Goal: Task Accomplishment & Management: Manage account settings

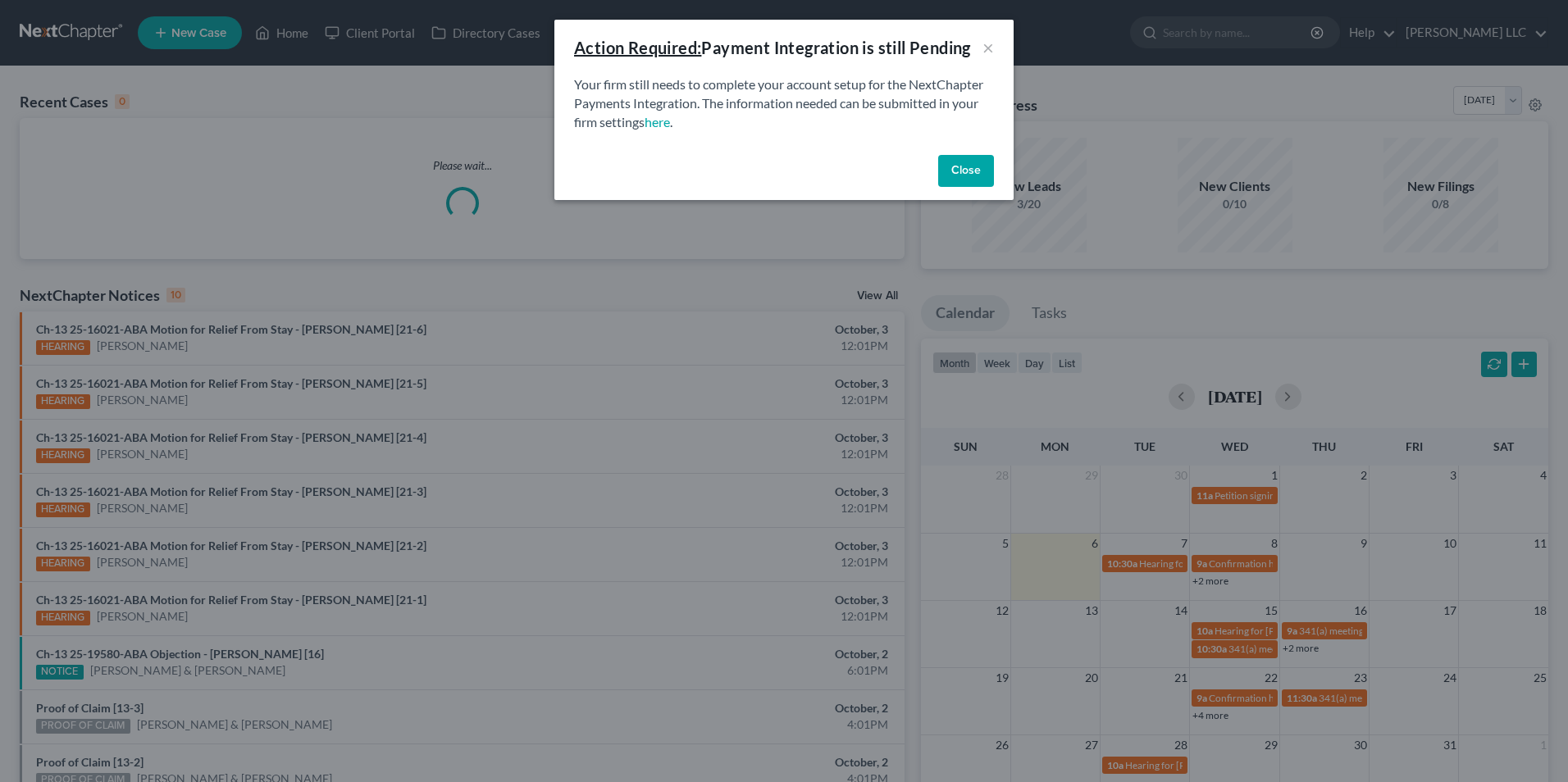
click at [962, 188] on button "Close" at bounding box center [966, 170] width 56 height 32
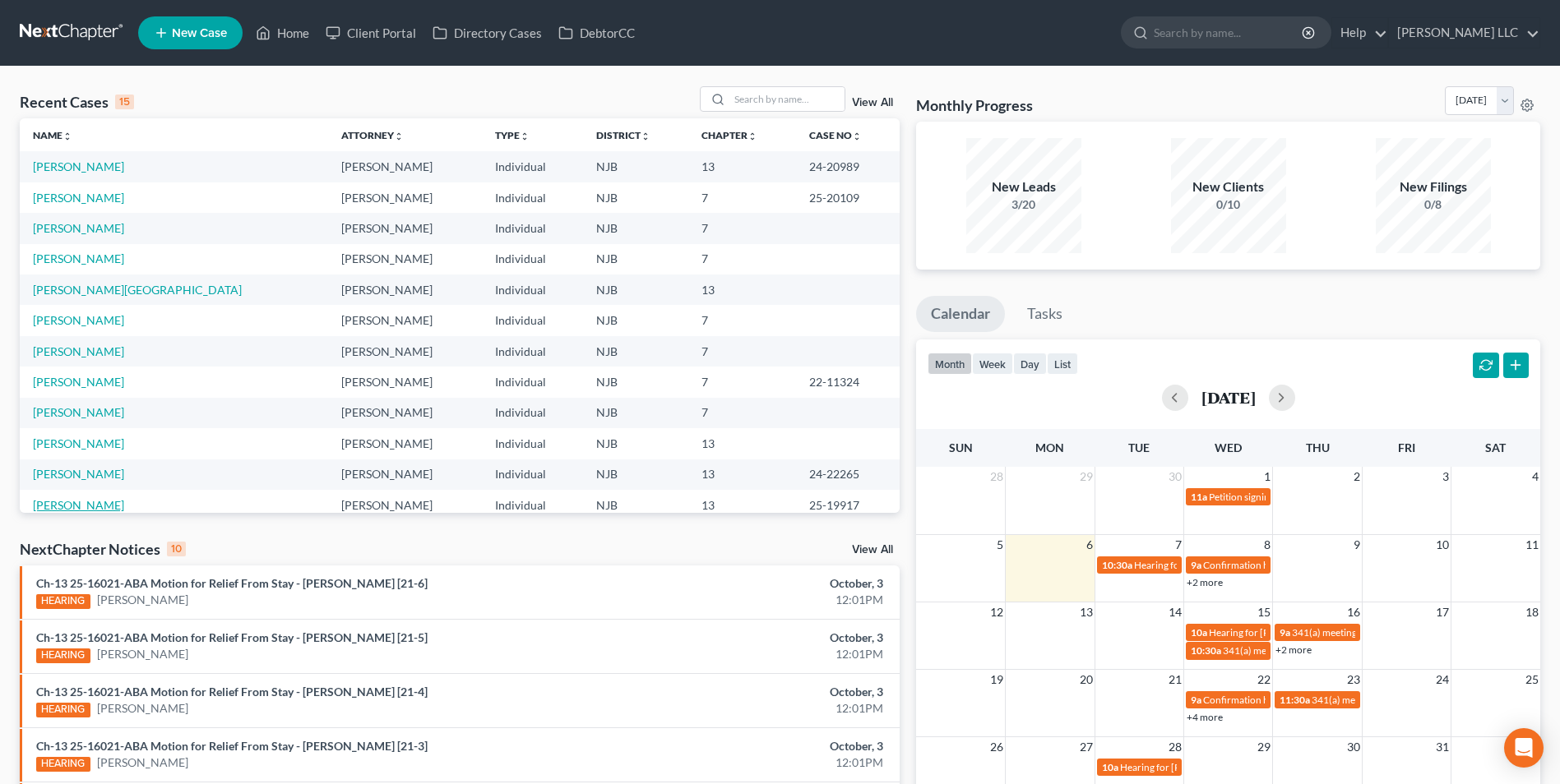
click at [91, 506] on link "[PERSON_NAME]" at bounding box center [78, 504] width 91 height 14
select select "1"
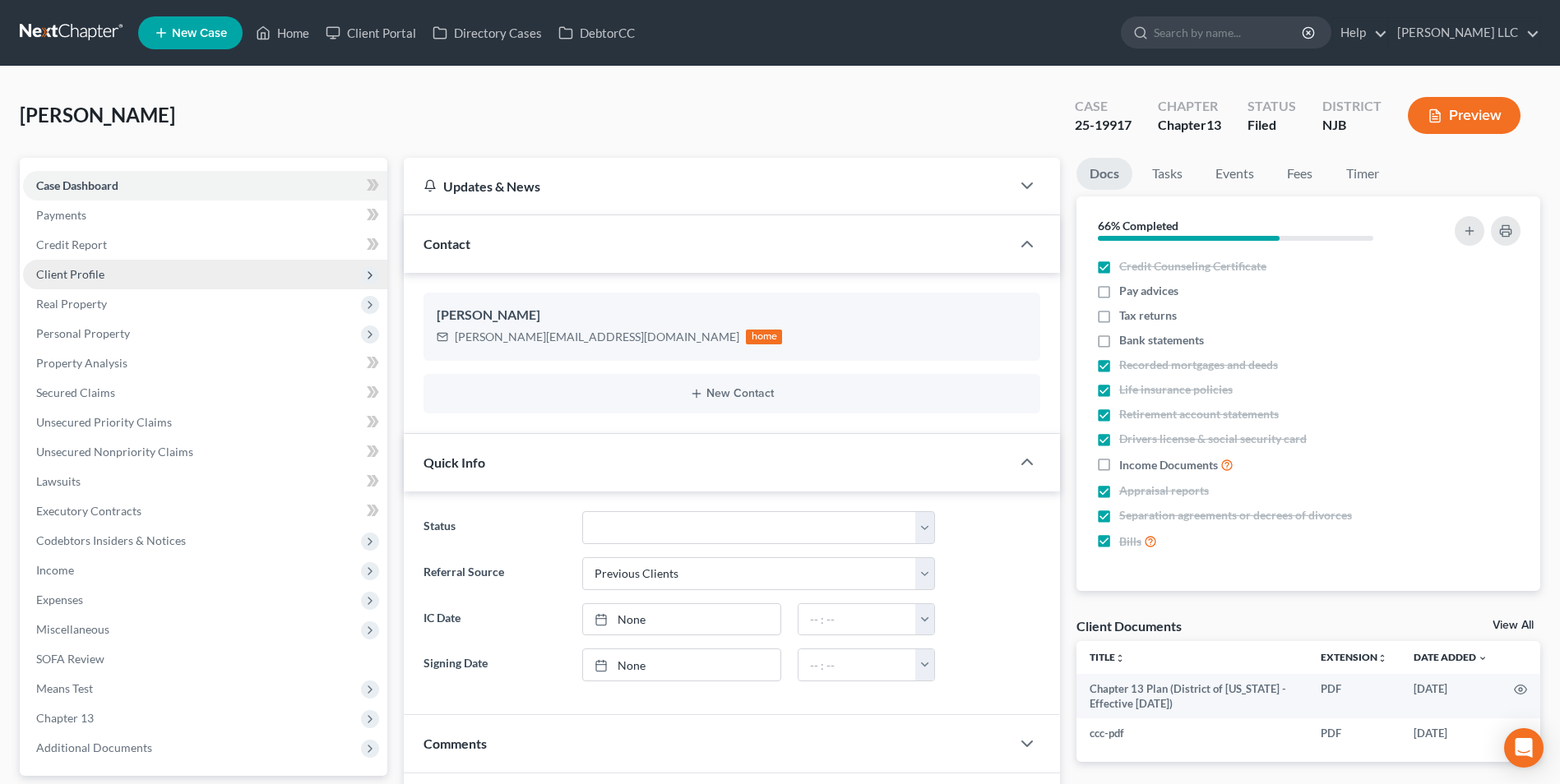
click at [83, 274] on span "Client Profile" at bounding box center [70, 274] width 68 height 14
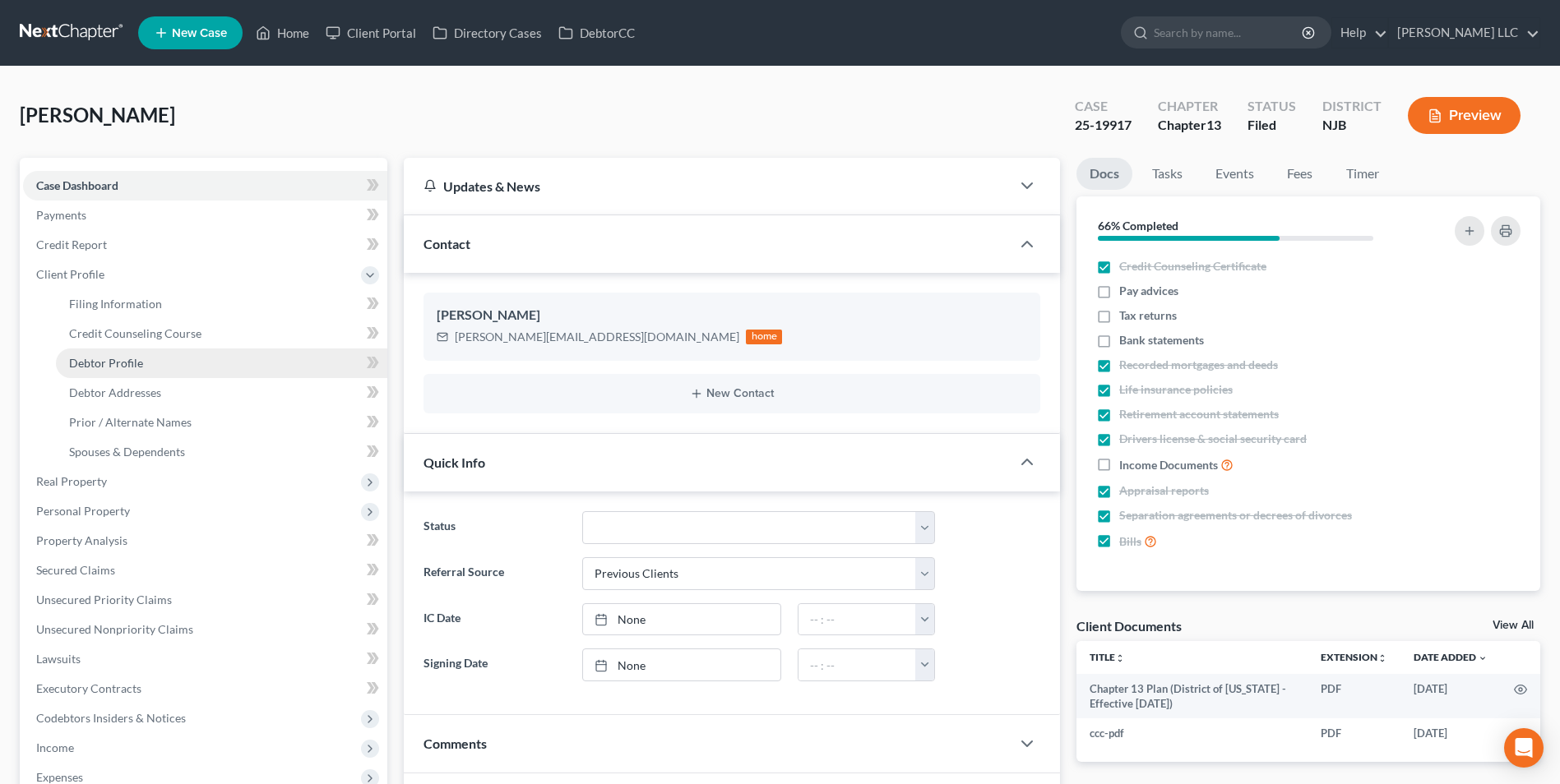
click at [108, 362] on span "Debtor Profile" at bounding box center [106, 362] width 74 height 14
select select "0"
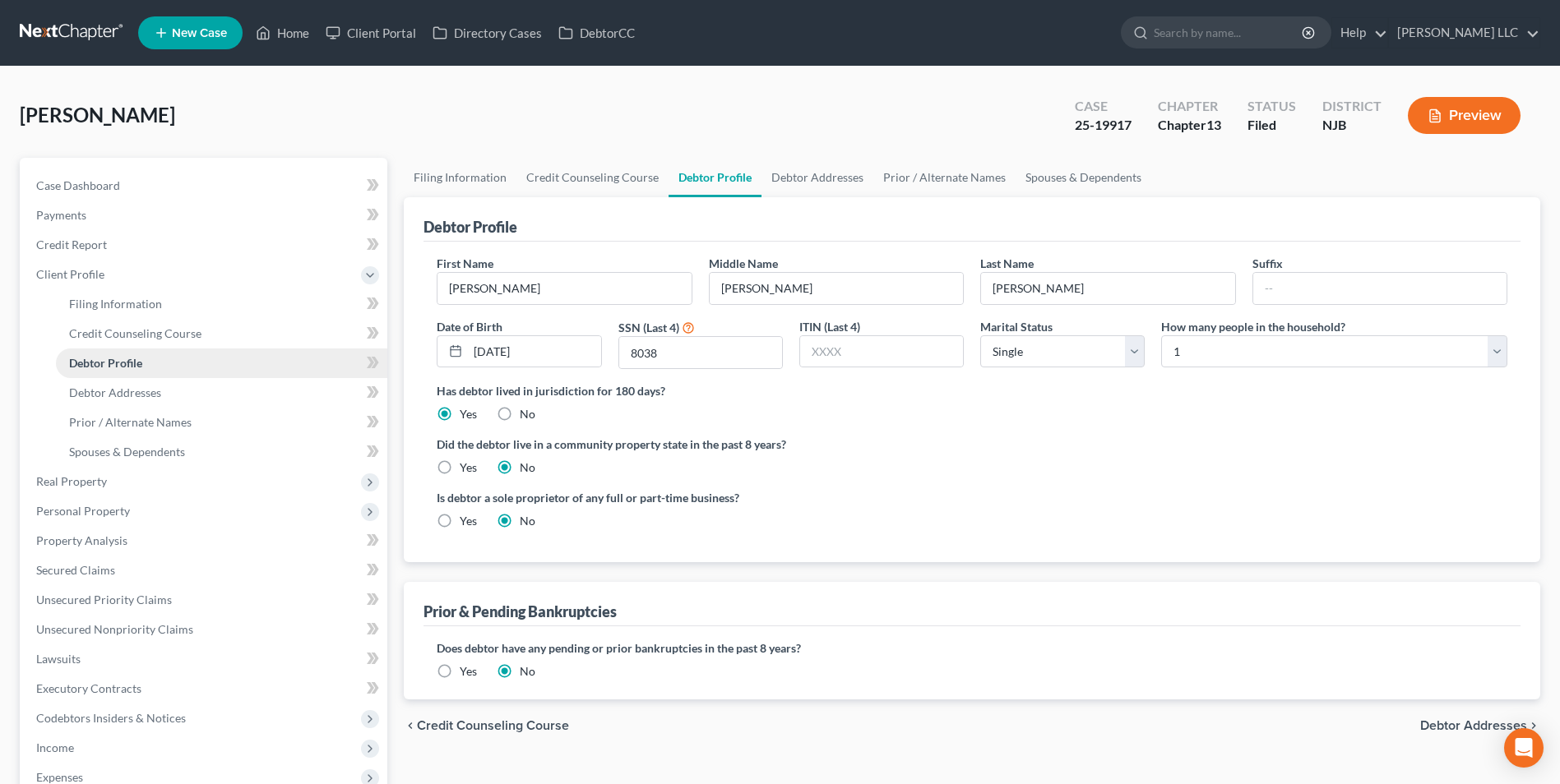
radio input "true"
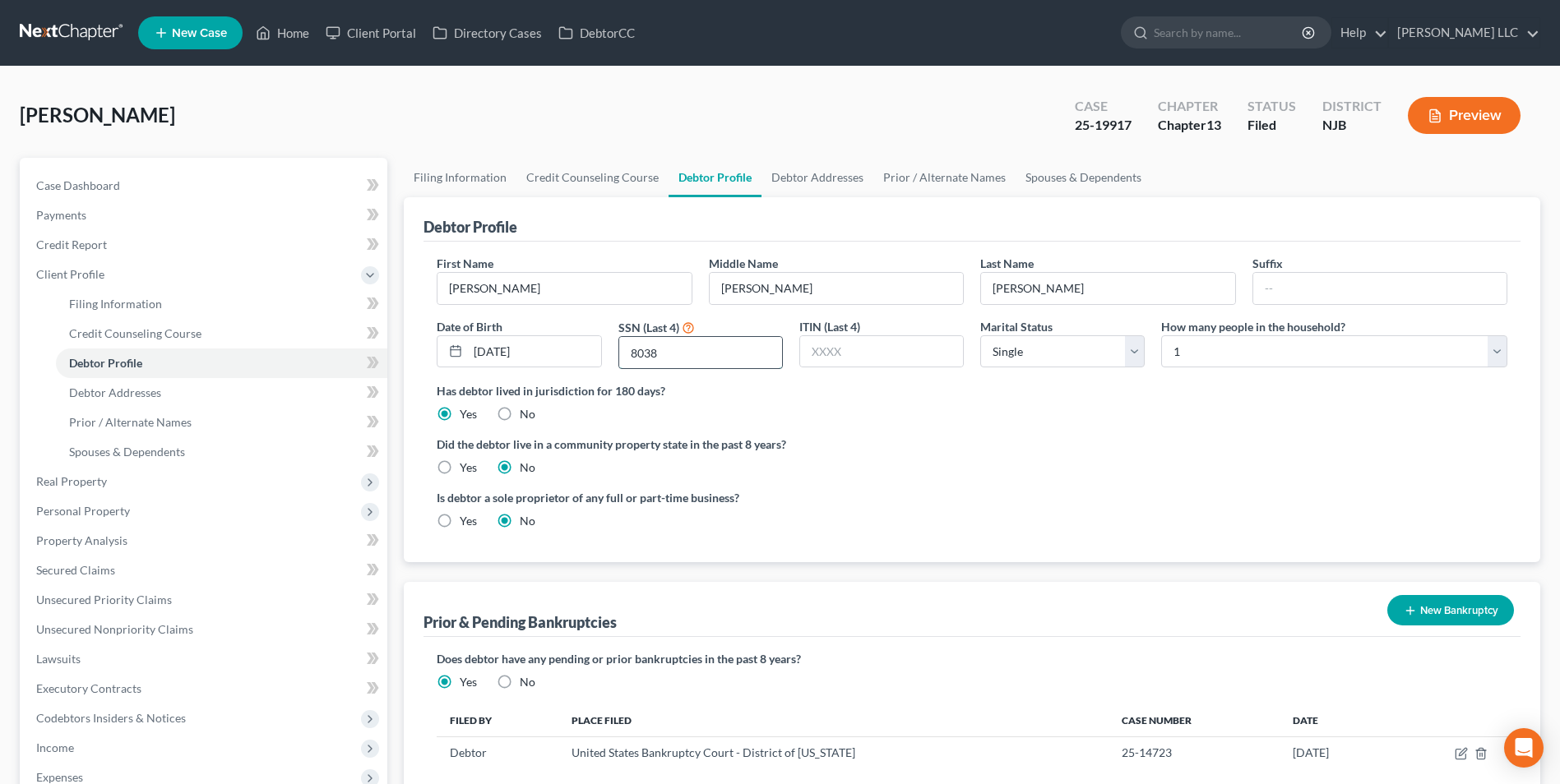
drag, startPoint x: 652, startPoint y: 355, endPoint x: 621, endPoint y: 355, distance: 31.0
click at [621, 355] on input "8038" at bounding box center [700, 353] width 163 height 32
click at [61, 33] on link at bounding box center [72, 33] width 105 height 30
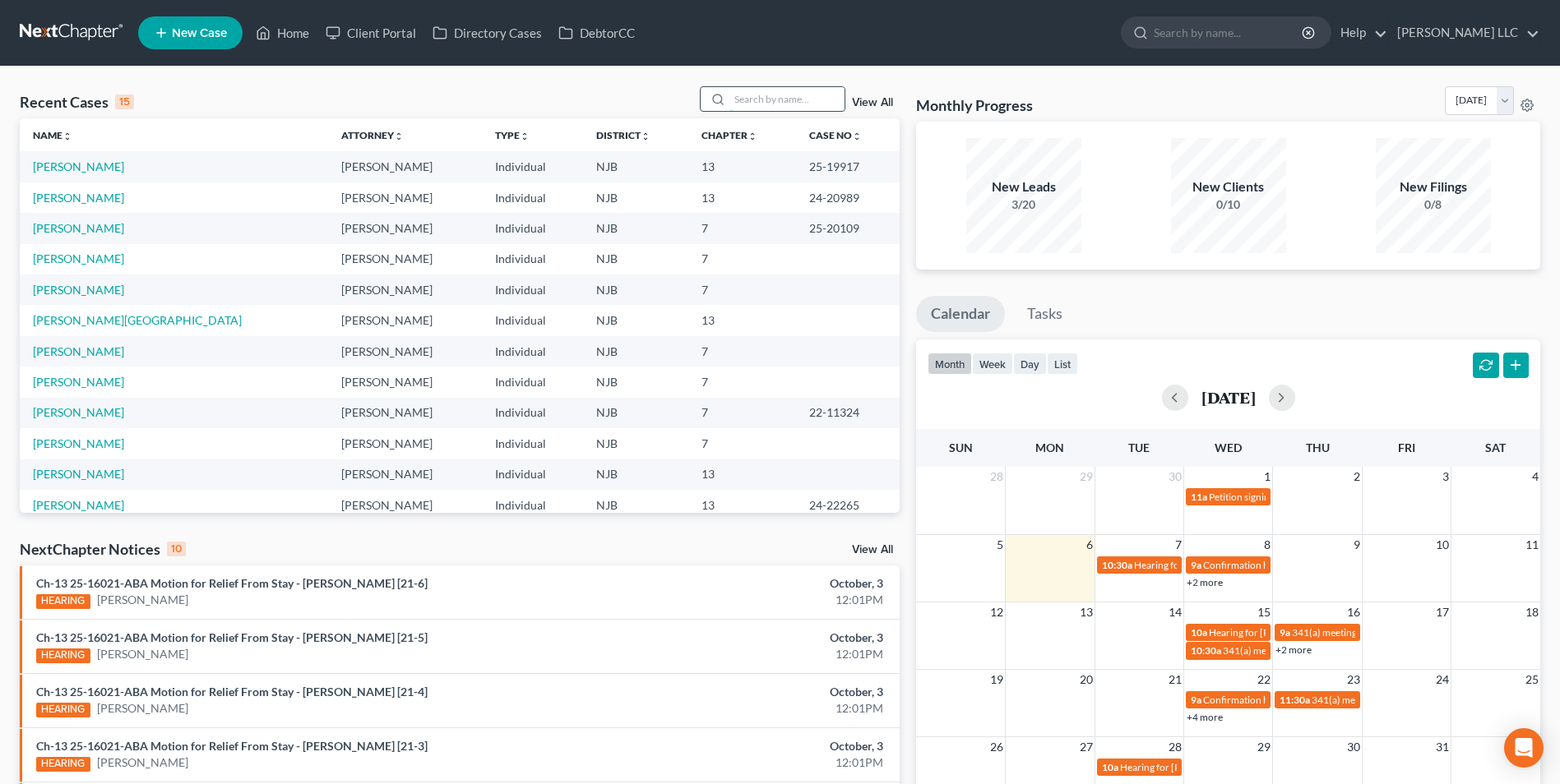
click at [740, 98] on input "search" at bounding box center [787, 99] width 115 height 24
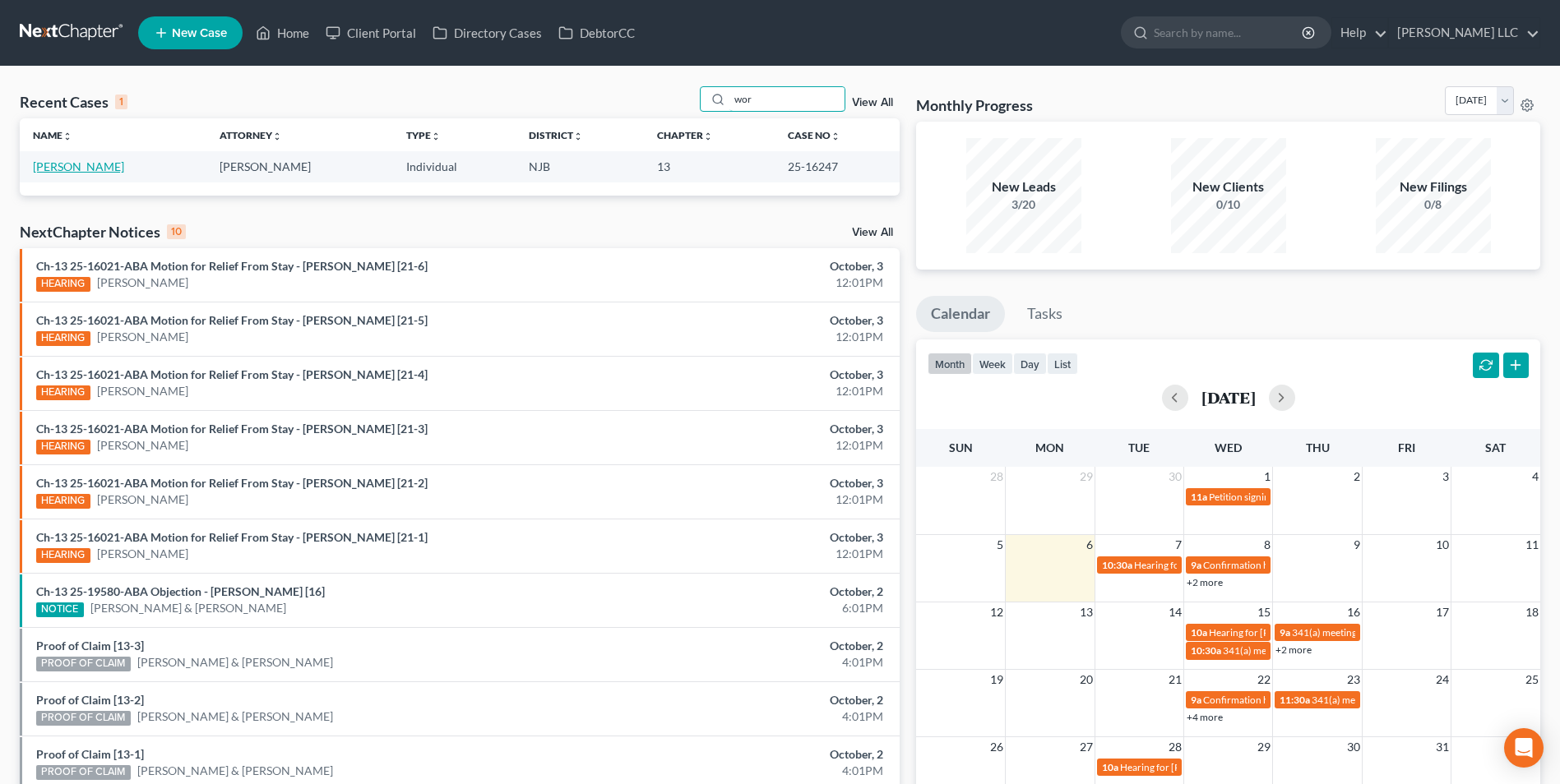
type input "wor"
click at [94, 170] on link "[PERSON_NAME]" at bounding box center [78, 166] width 91 height 14
select select "4"
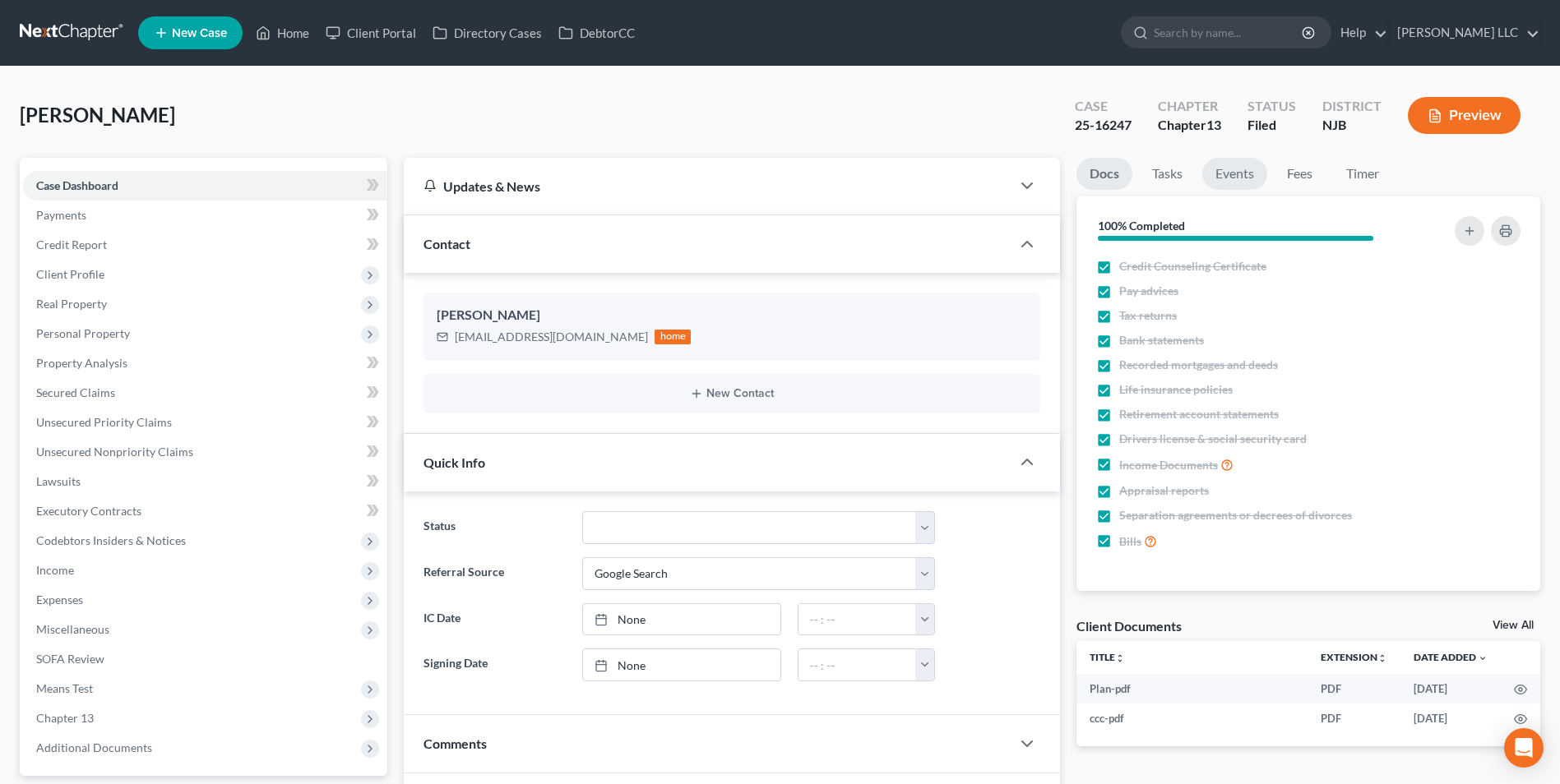
click at [1223, 176] on link "Events" at bounding box center [1235, 174] width 65 height 33
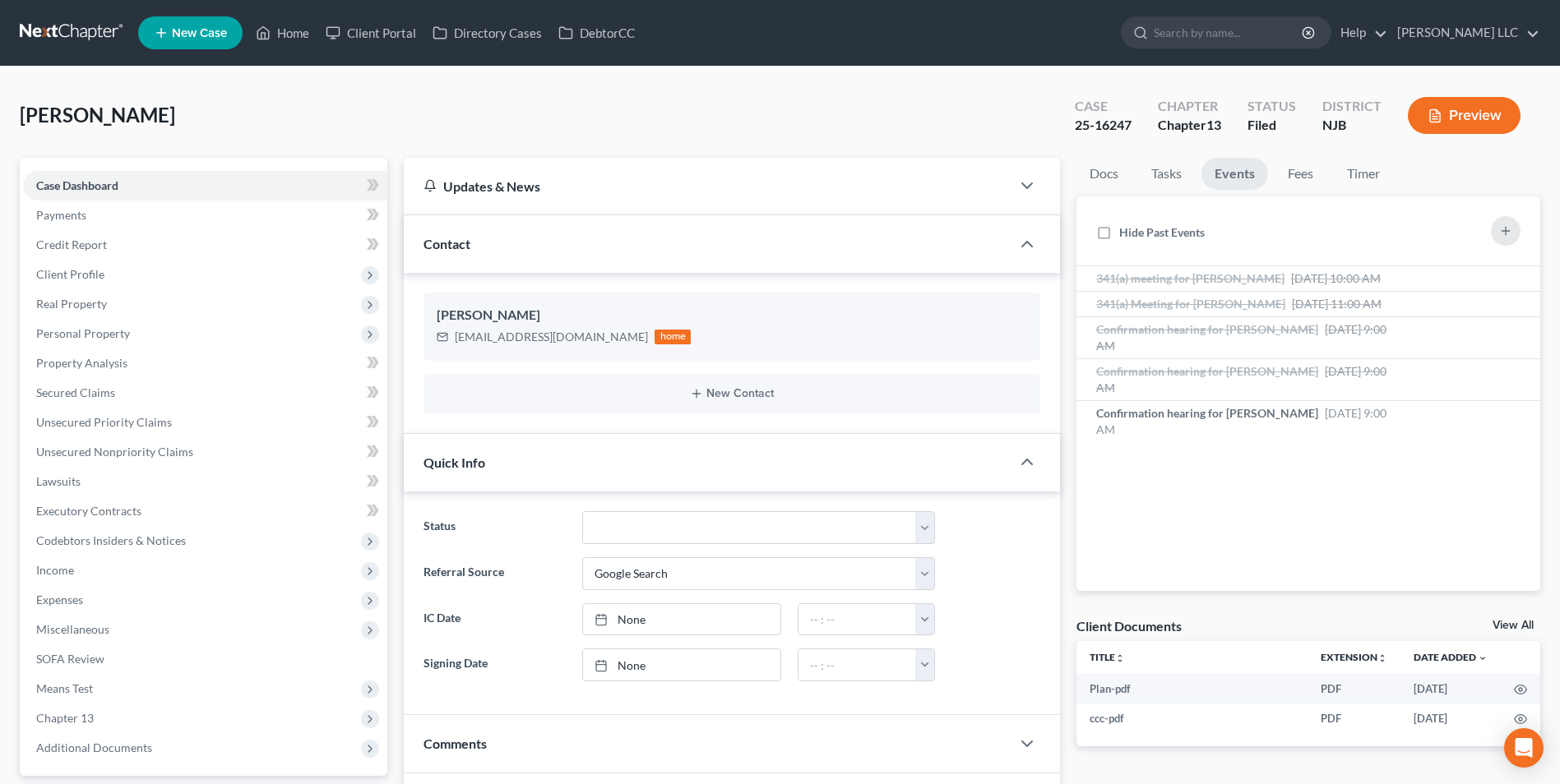
click at [55, 37] on link at bounding box center [72, 33] width 105 height 30
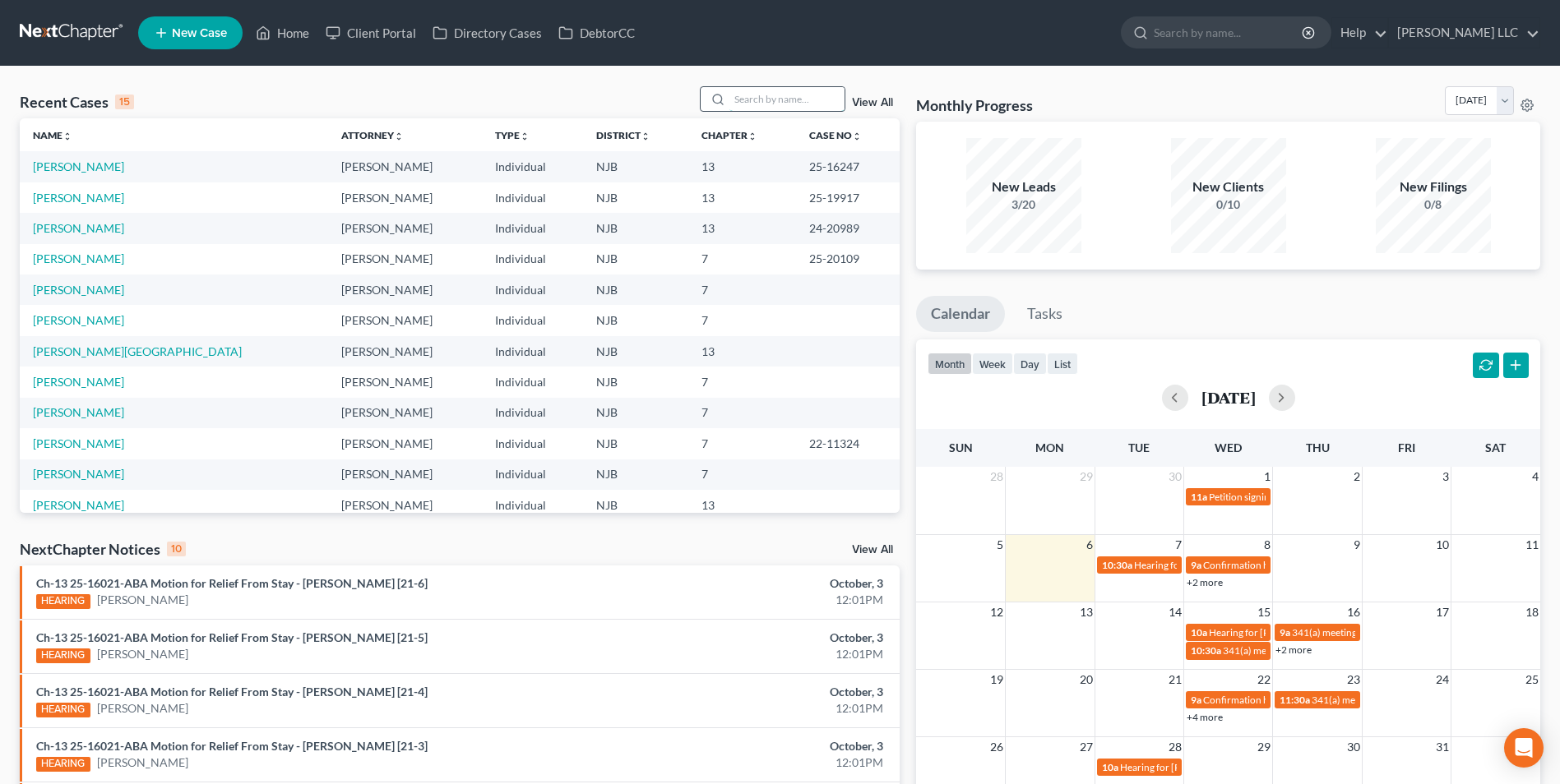
click at [768, 105] on input "search" at bounding box center [787, 99] width 115 height 24
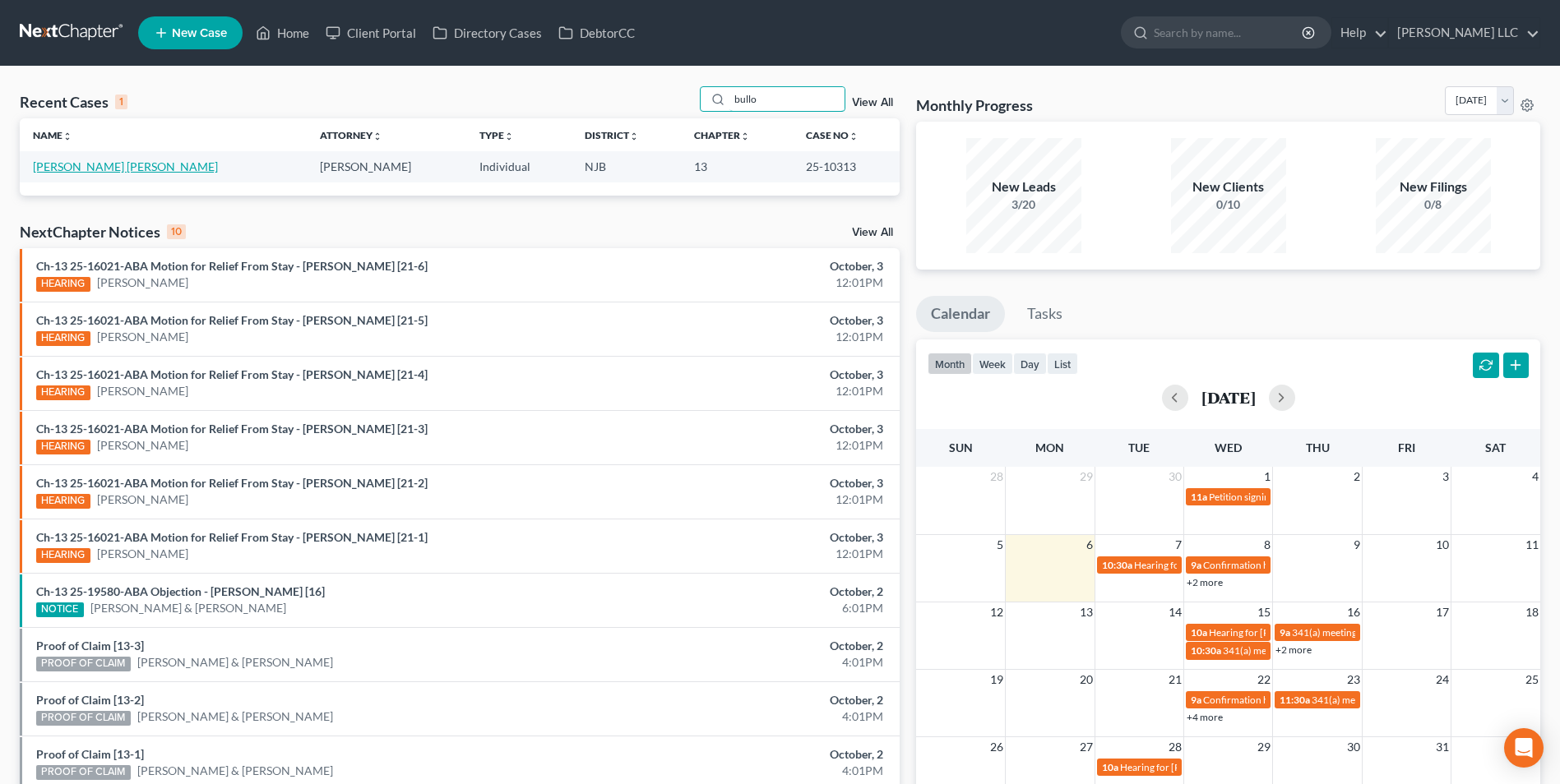
type input "bullo"
click at [93, 165] on link "Cintron Bullock, Irma" at bounding box center [125, 166] width 185 height 14
select select "4"
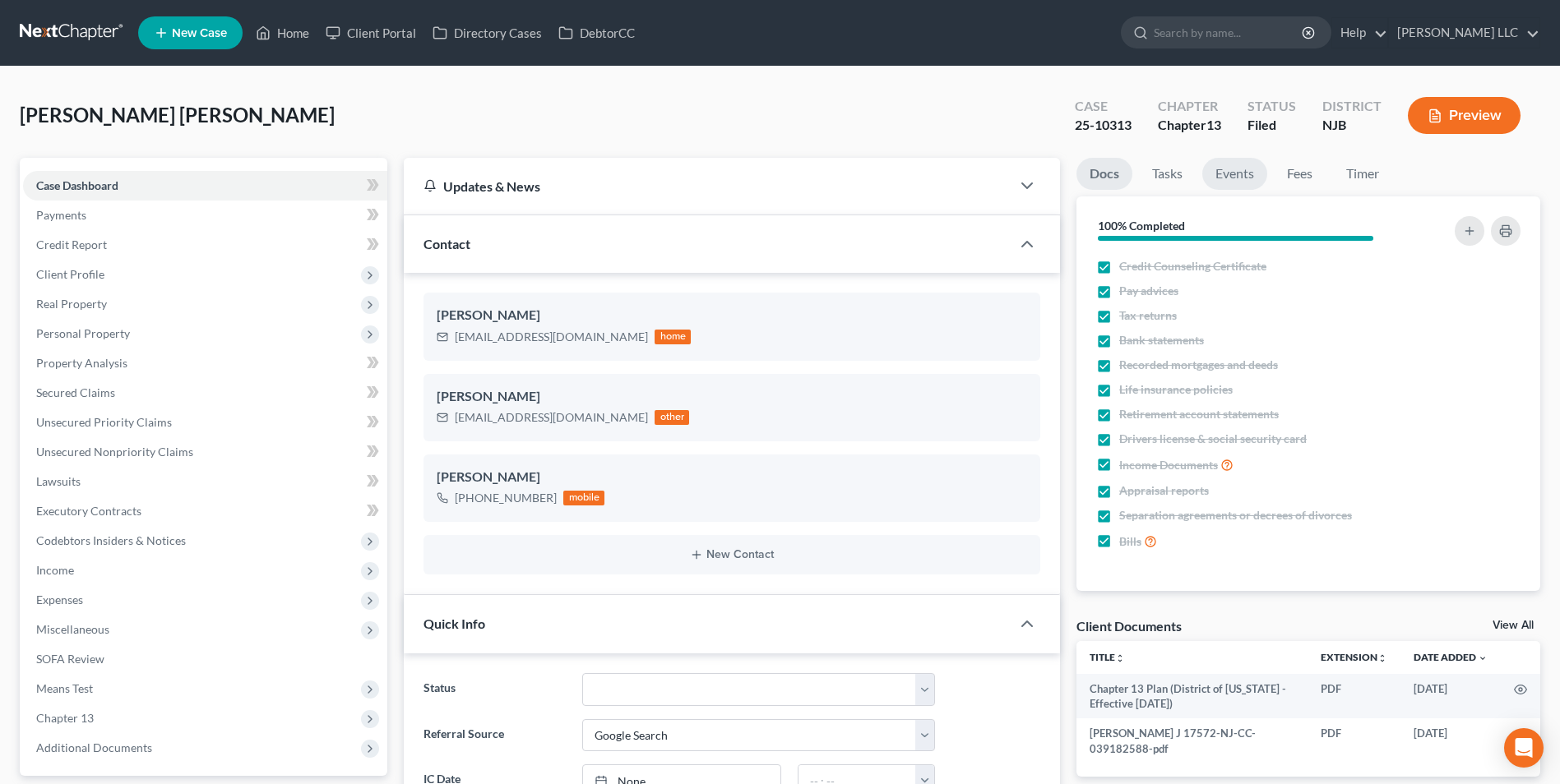
click at [1223, 170] on link "Events" at bounding box center [1235, 174] width 65 height 33
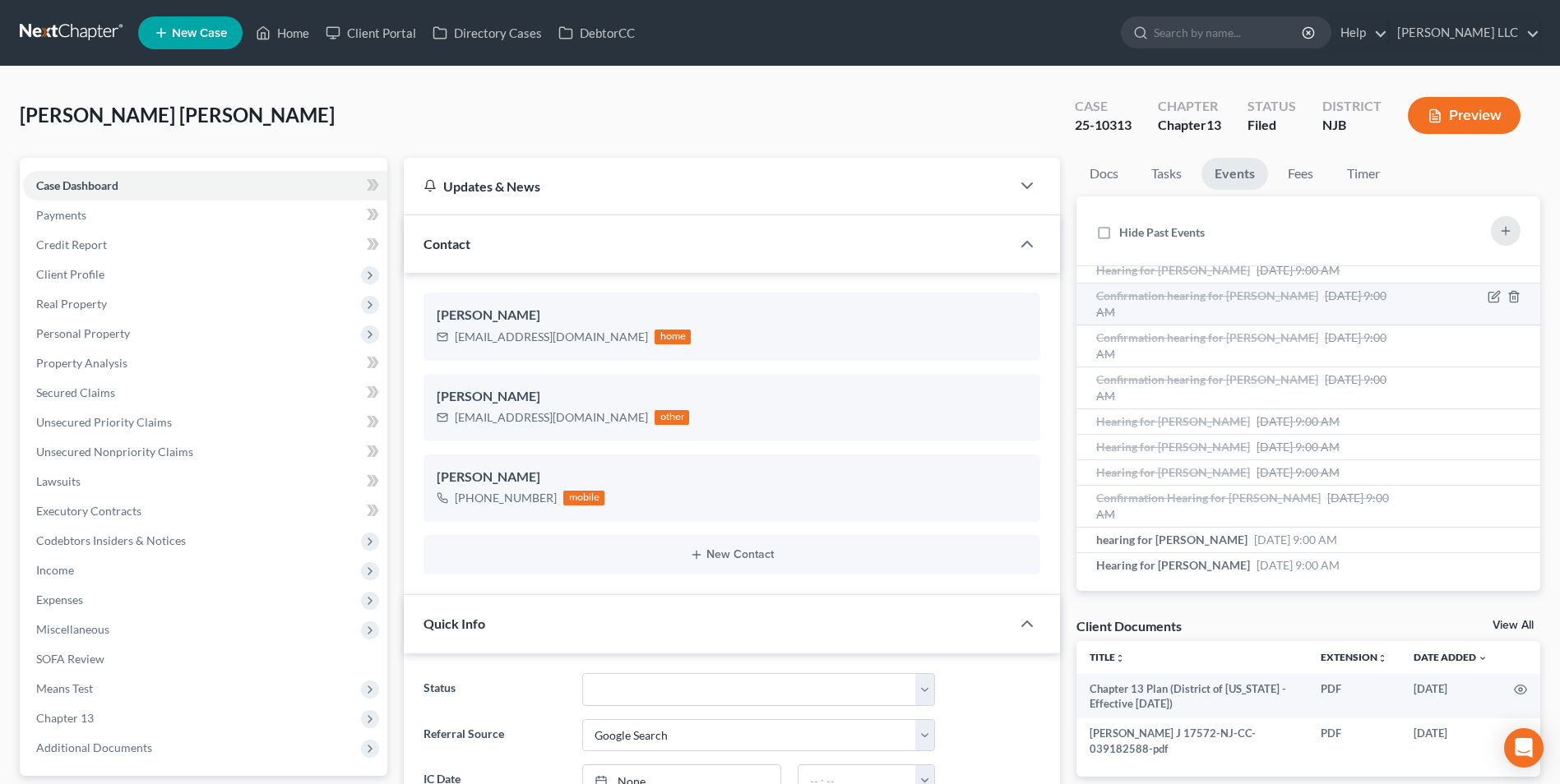
scroll to position [50, 0]
click at [59, 32] on link at bounding box center [72, 33] width 105 height 30
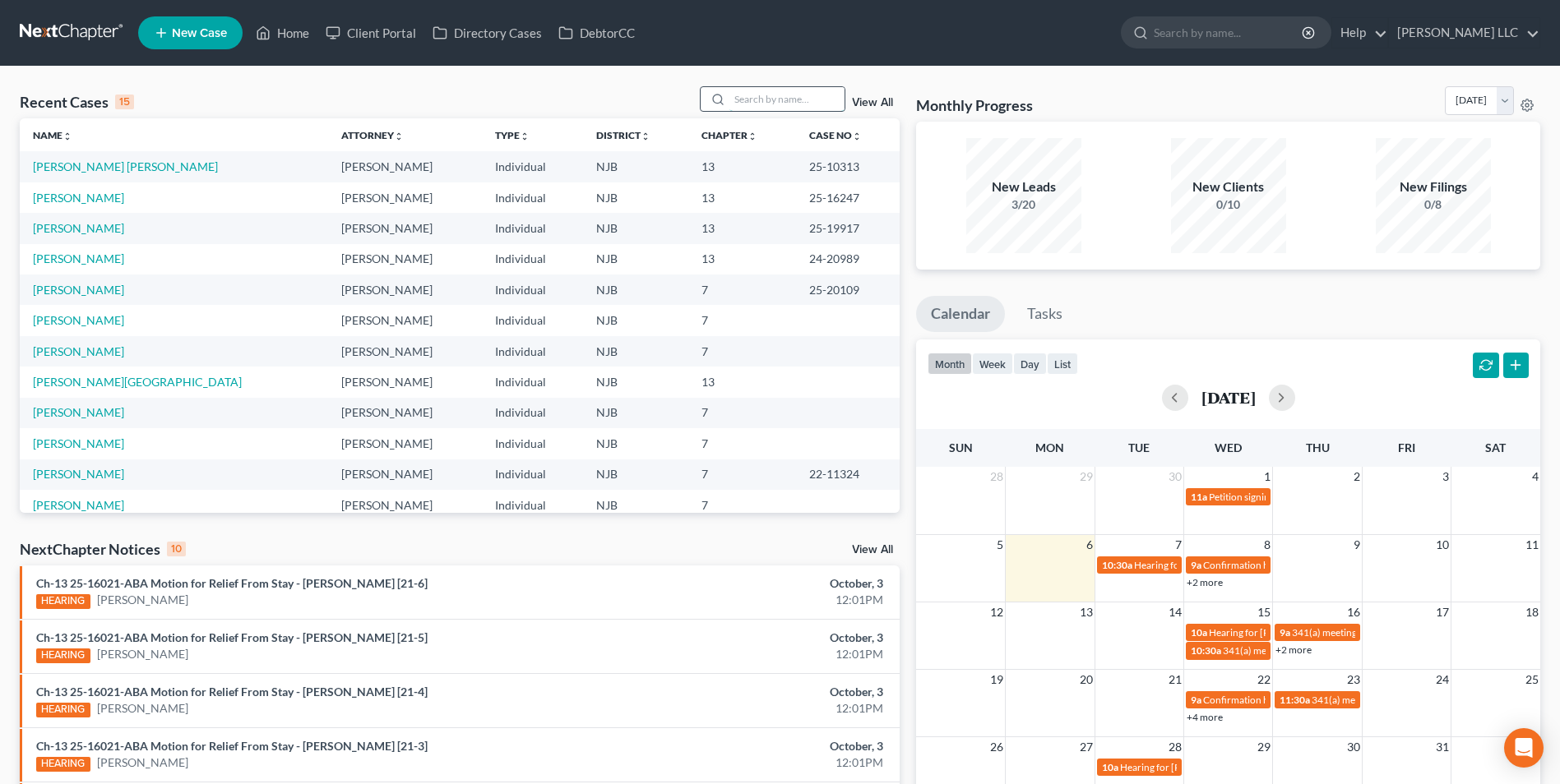
click at [760, 105] on input "search" at bounding box center [787, 99] width 115 height 24
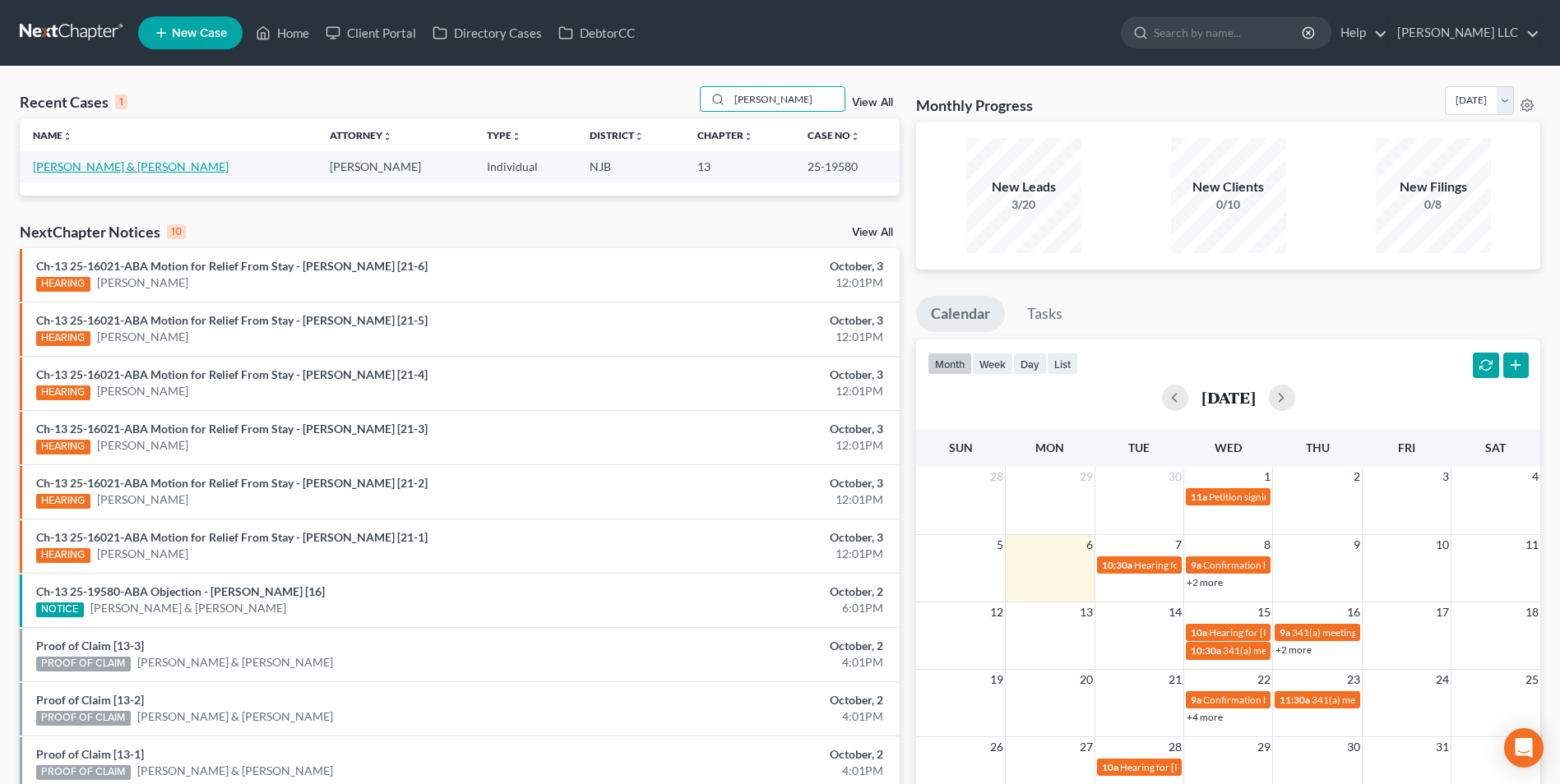
type input "witt"
click at [161, 164] on link "Wittman, William & Fernando, Shyama" at bounding box center [130, 166] width 196 height 14
select select "1"
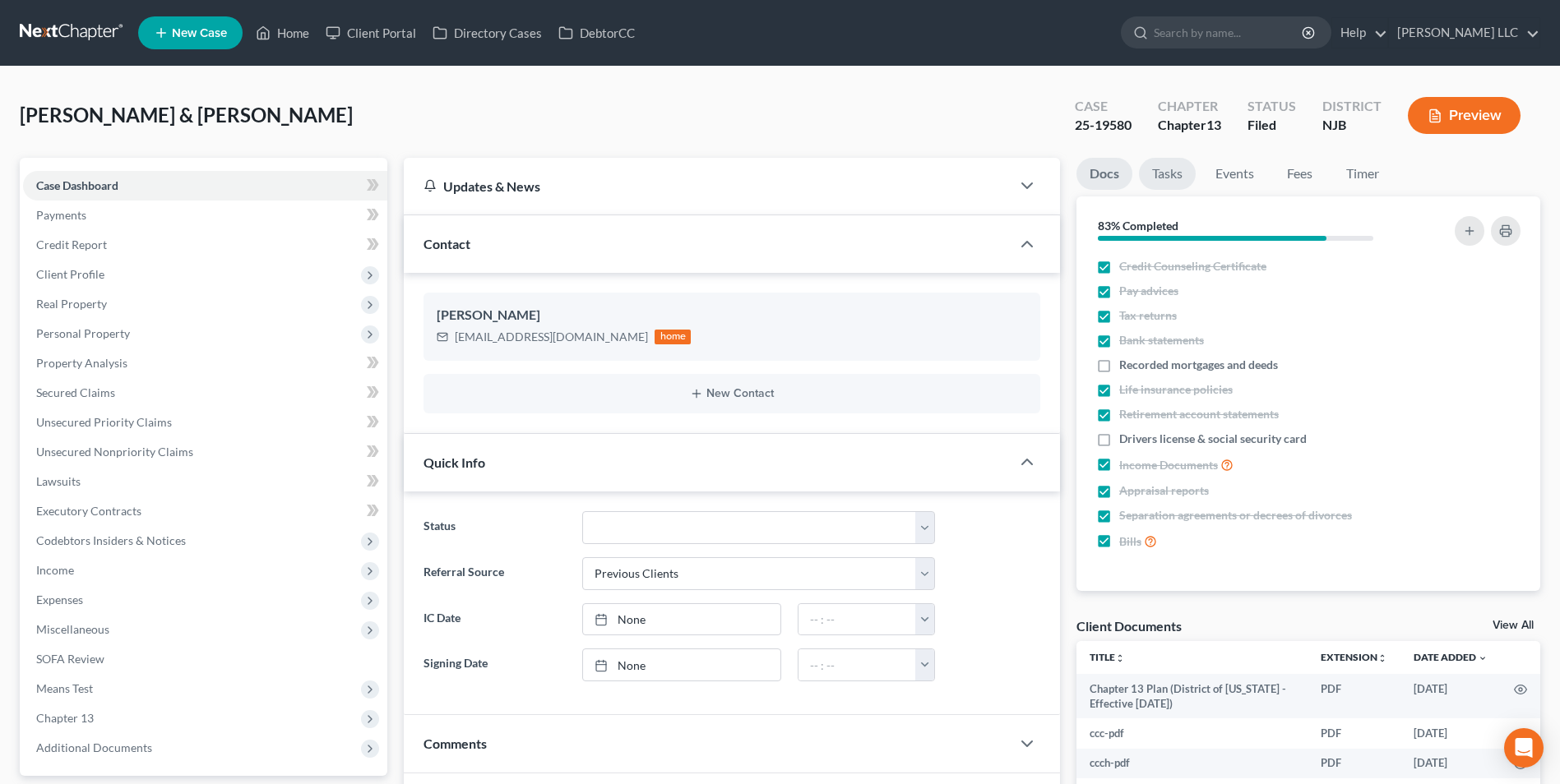
click at [1173, 177] on link "Tasks" at bounding box center [1167, 174] width 57 height 33
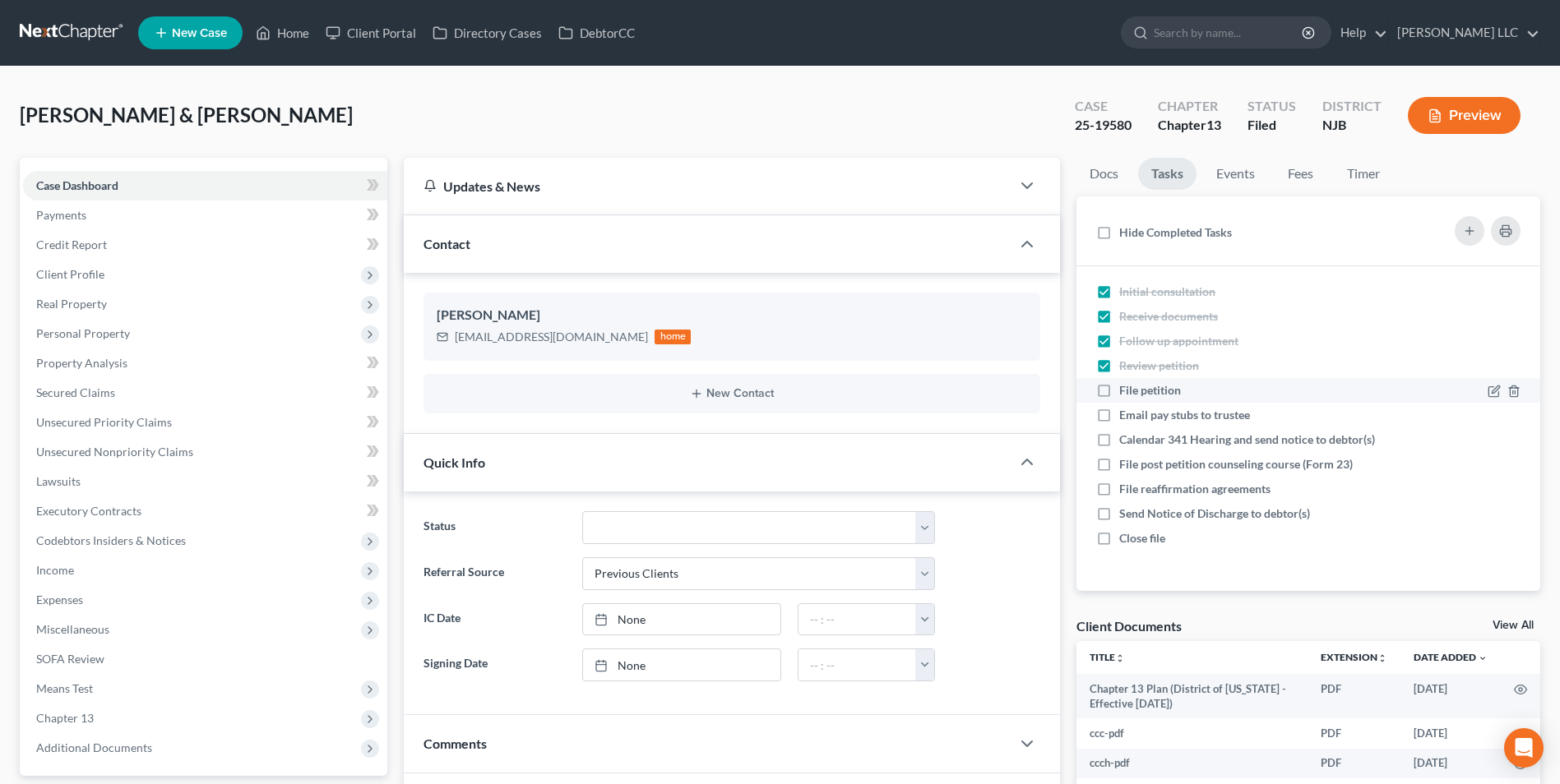
click at [1119, 388] on label "File petition" at bounding box center [1156, 391] width 75 height 17
click at [1126, 388] on input "File petition" at bounding box center [1132, 388] width 11 height 11
checkbox input "true"
click at [1119, 447] on label "Calendar 341 Hearing and send notice to debtor(s)" at bounding box center [1252, 440] width 269 height 17
click at [1126, 442] on input "Calendar 341 Hearing and send notice to debtor(s)" at bounding box center [1132, 438] width 11 height 11
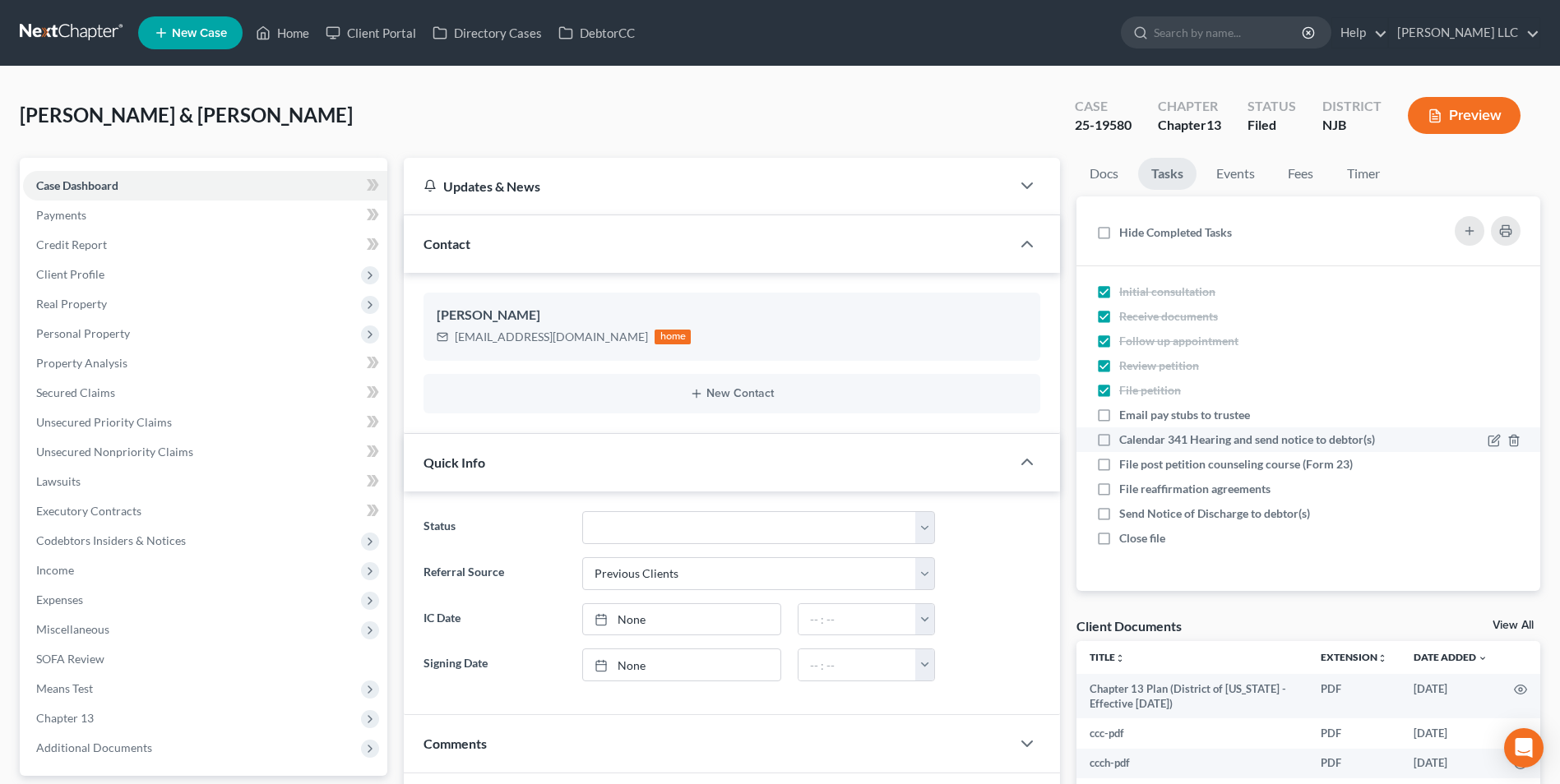
checkbox input "true"
click at [1248, 182] on link "Events" at bounding box center [1236, 174] width 65 height 33
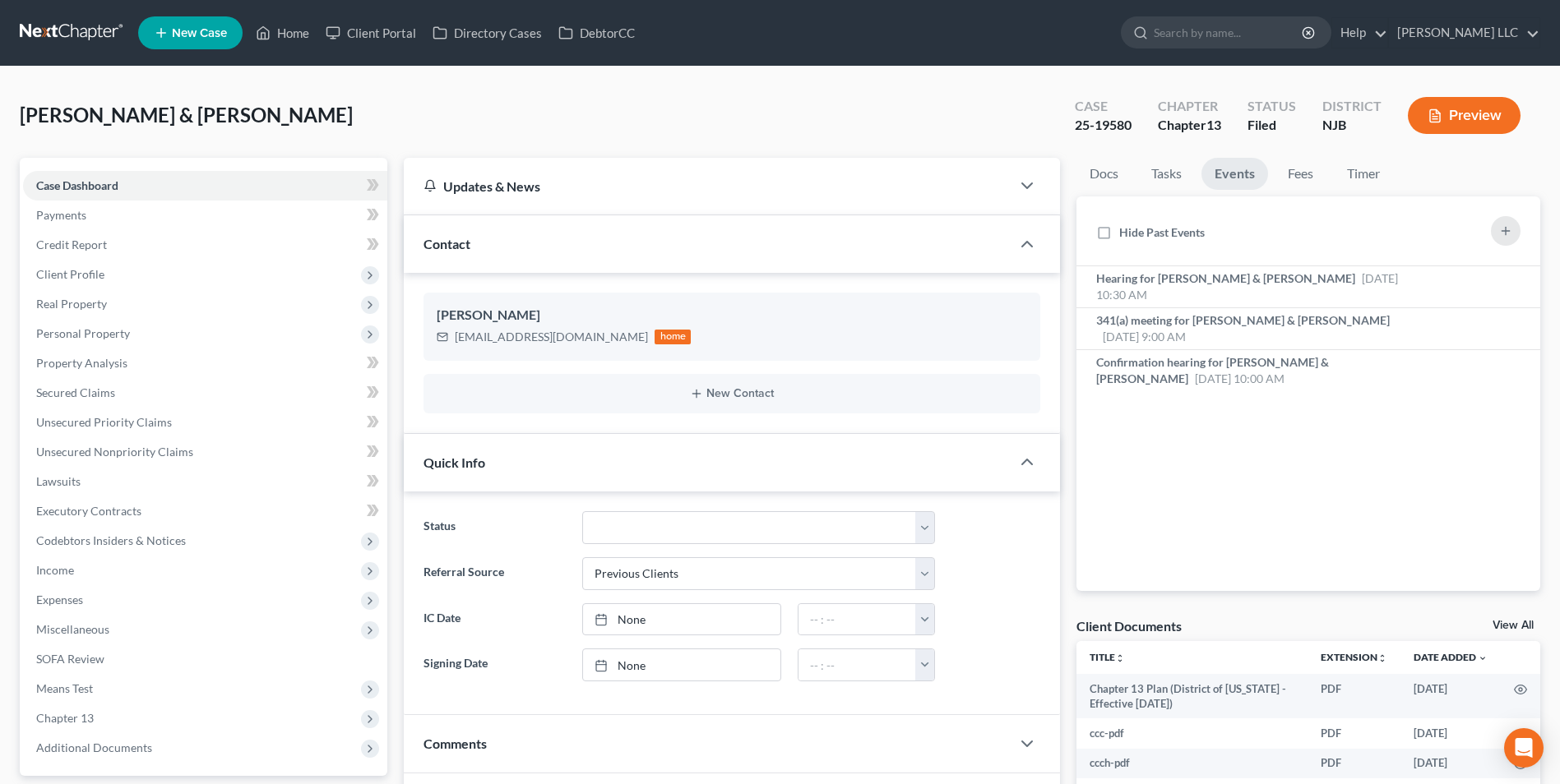
click at [1250, 182] on link "Events" at bounding box center [1235, 174] width 67 height 33
click at [1212, 416] on div "Nothing here yet! Hearing for William Wittman Jr. & Shyama Fernando Oct 7, 2025…" at bounding box center [1307, 429] width 464 height 325
click at [56, 21] on link at bounding box center [72, 33] width 105 height 30
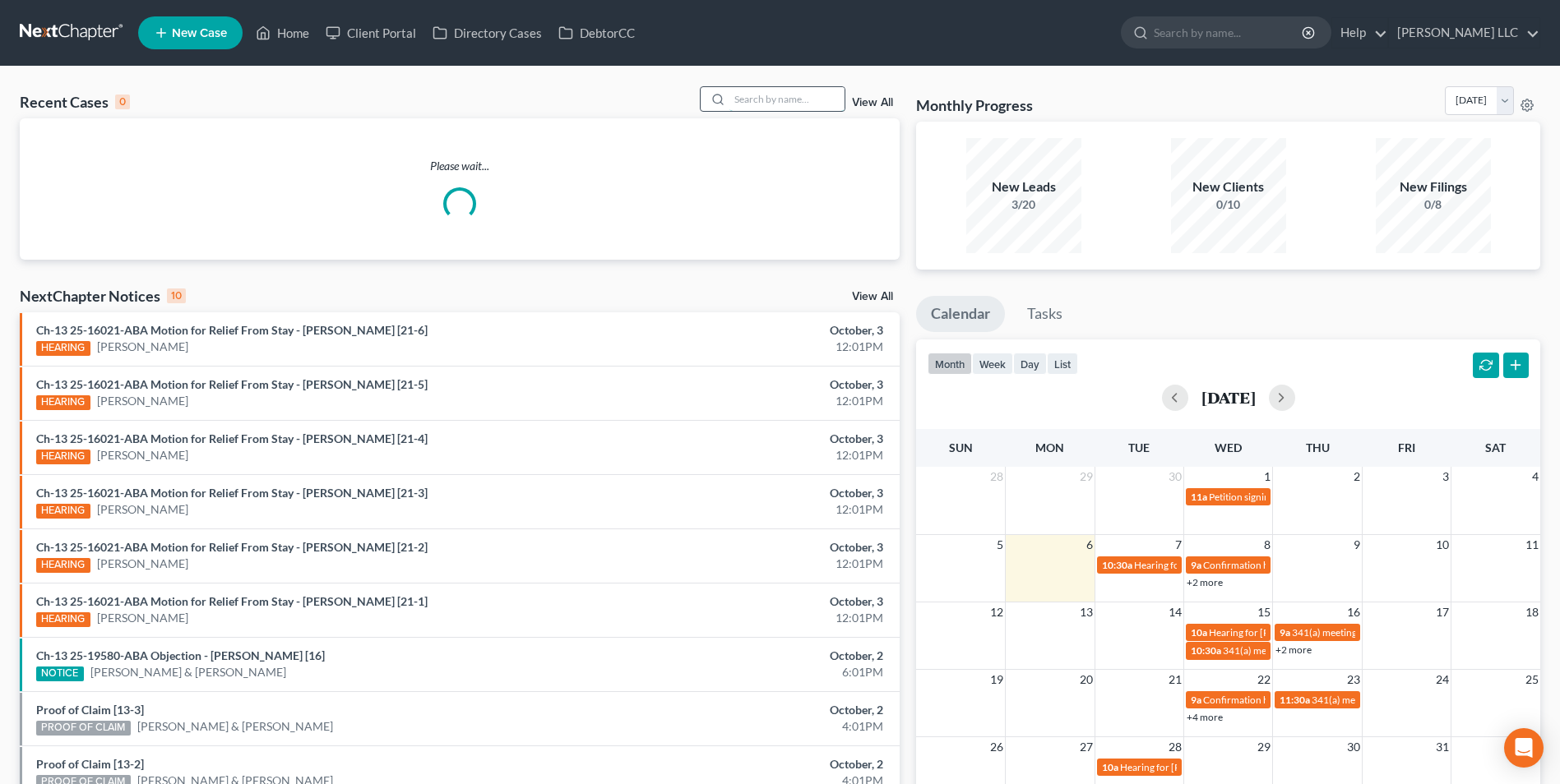
click at [791, 104] on input "search" at bounding box center [787, 99] width 115 height 24
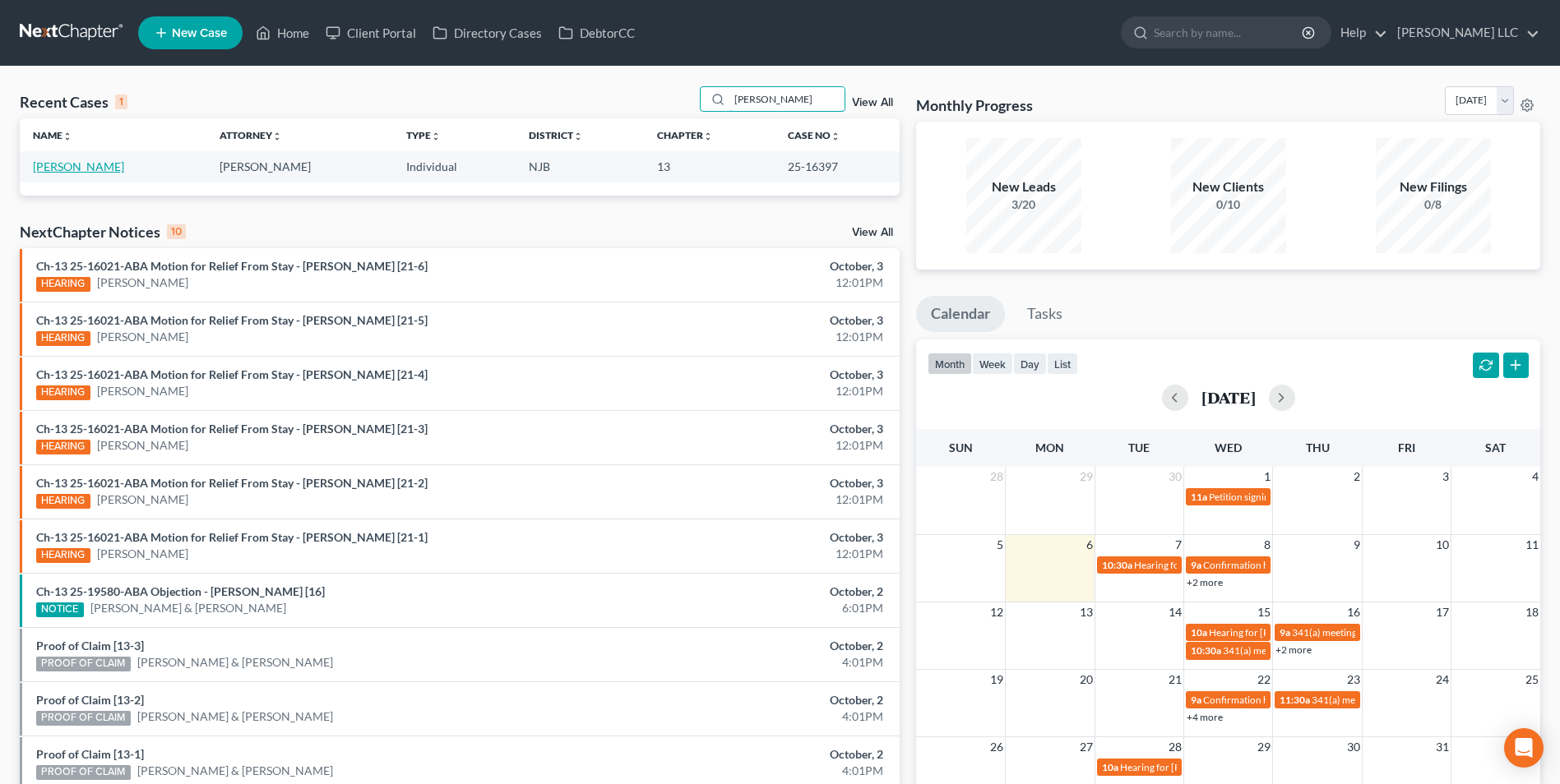
type input "[PERSON_NAME]"
click at [67, 167] on link "[PERSON_NAME]" at bounding box center [78, 166] width 91 height 14
select select "1"
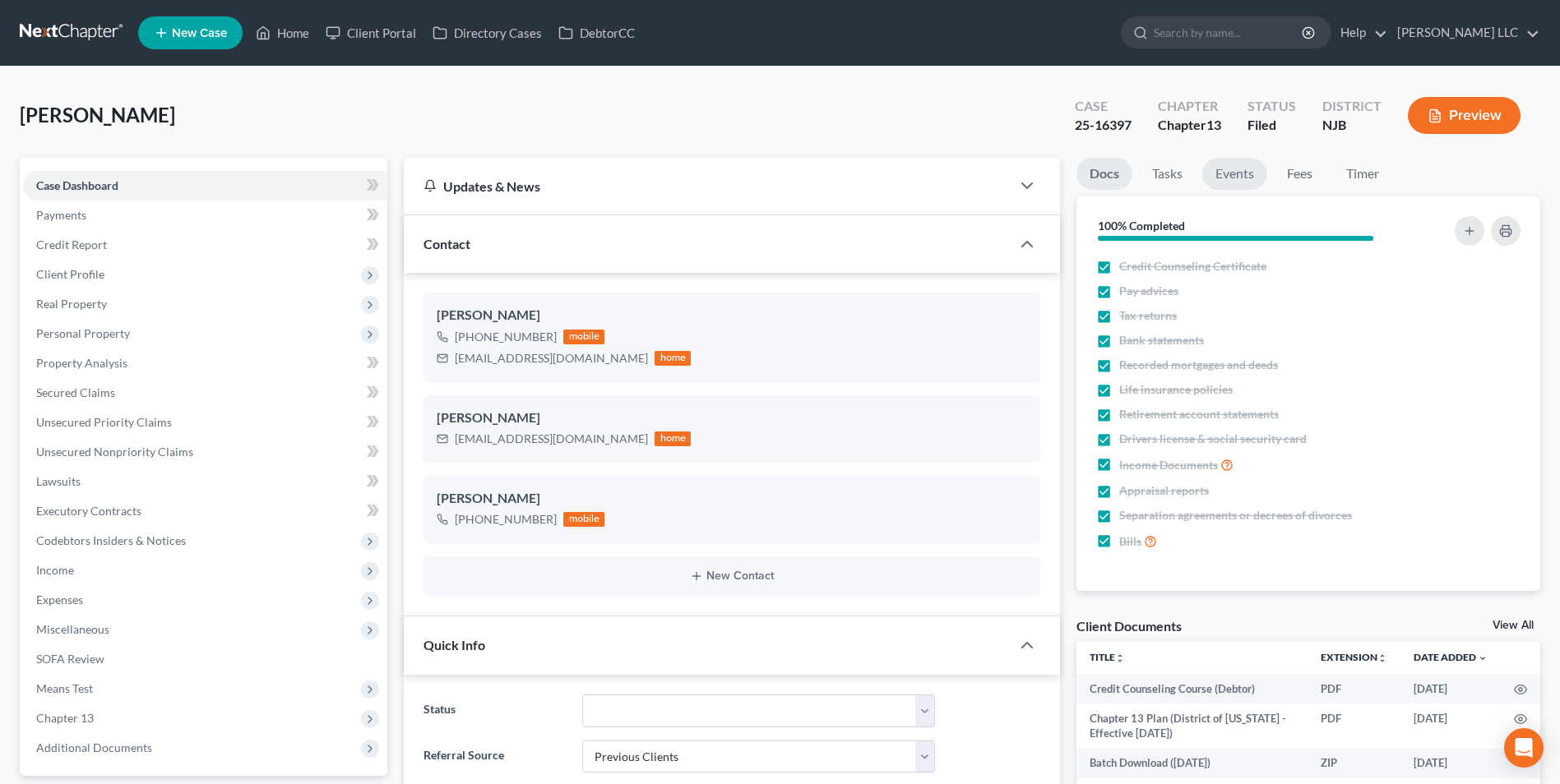
click at [1224, 172] on link "Events" at bounding box center [1235, 174] width 65 height 33
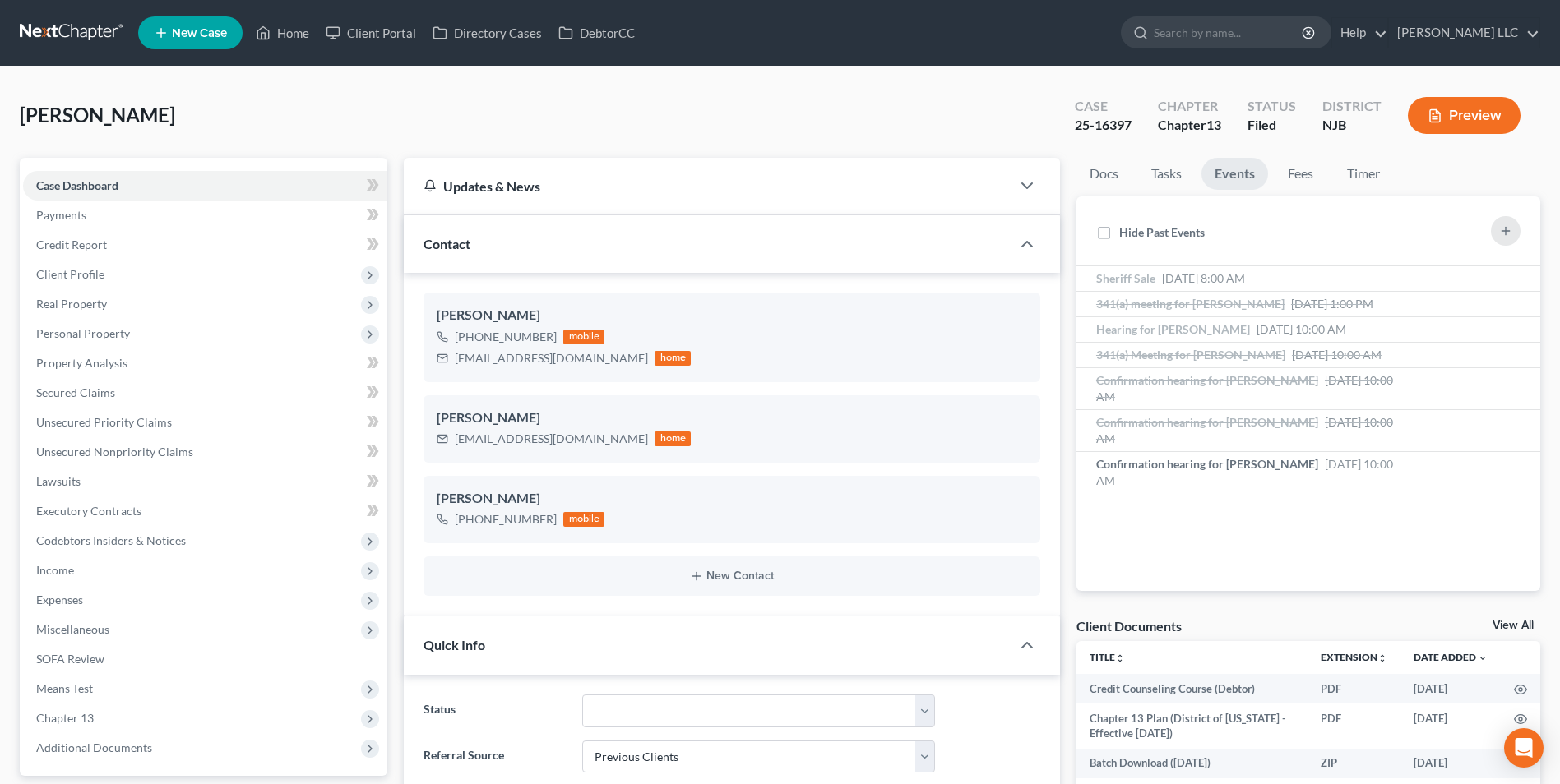
click at [78, 33] on link at bounding box center [72, 33] width 105 height 30
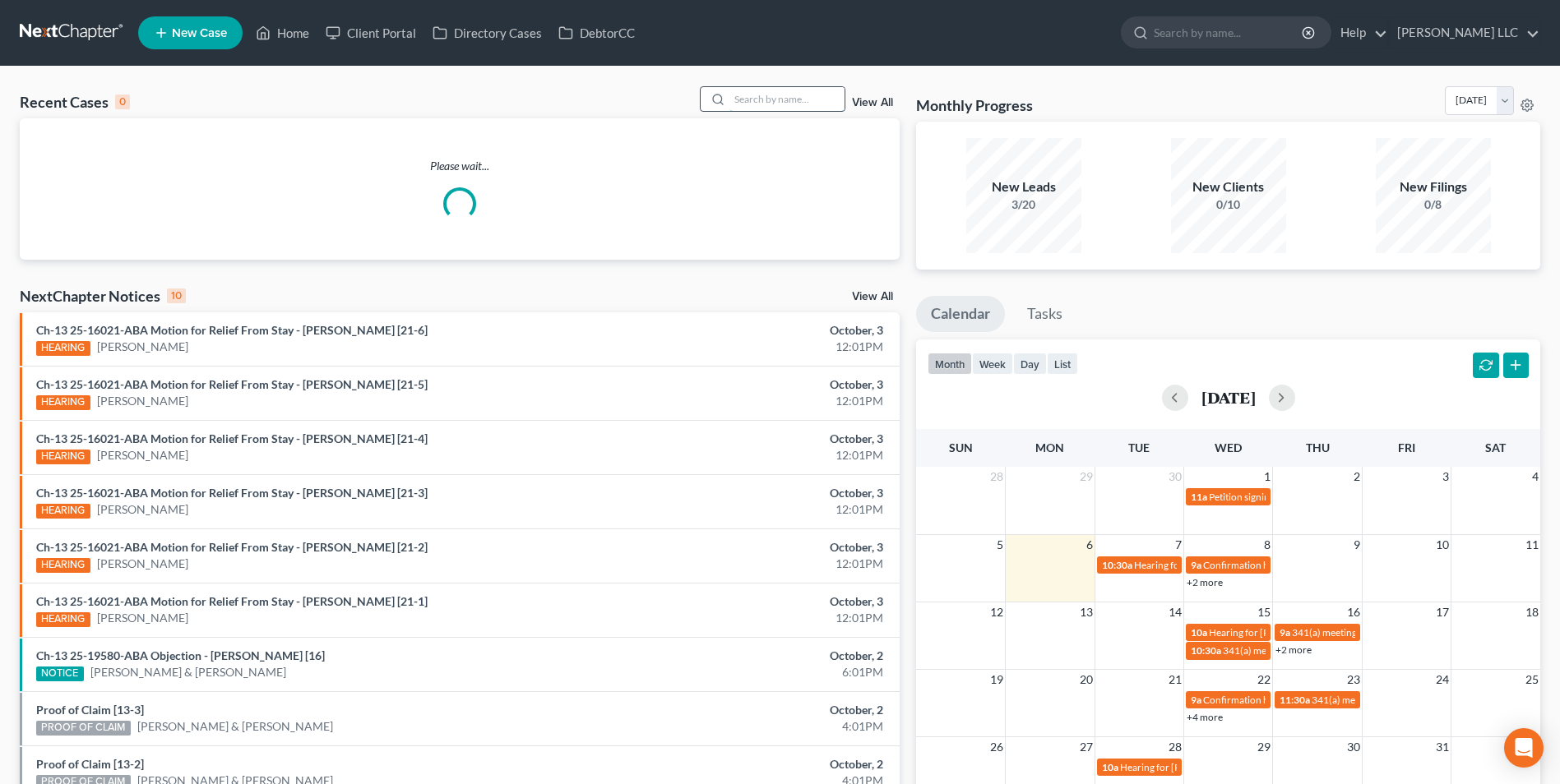
click at [801, 97] on input "search" at bounding box center [787, 99] width 115 height 24
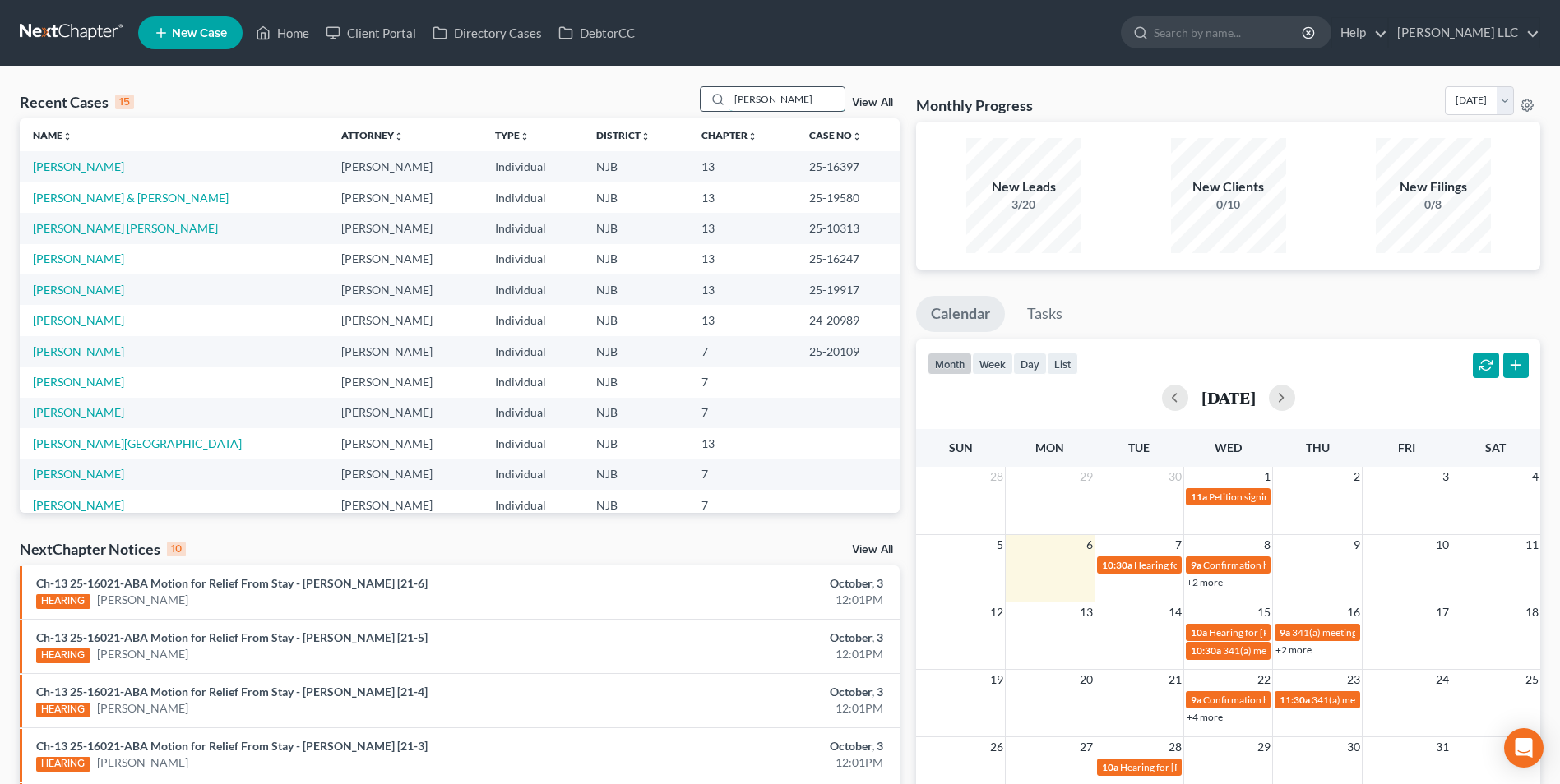
type input "[PERSON_NAME]"
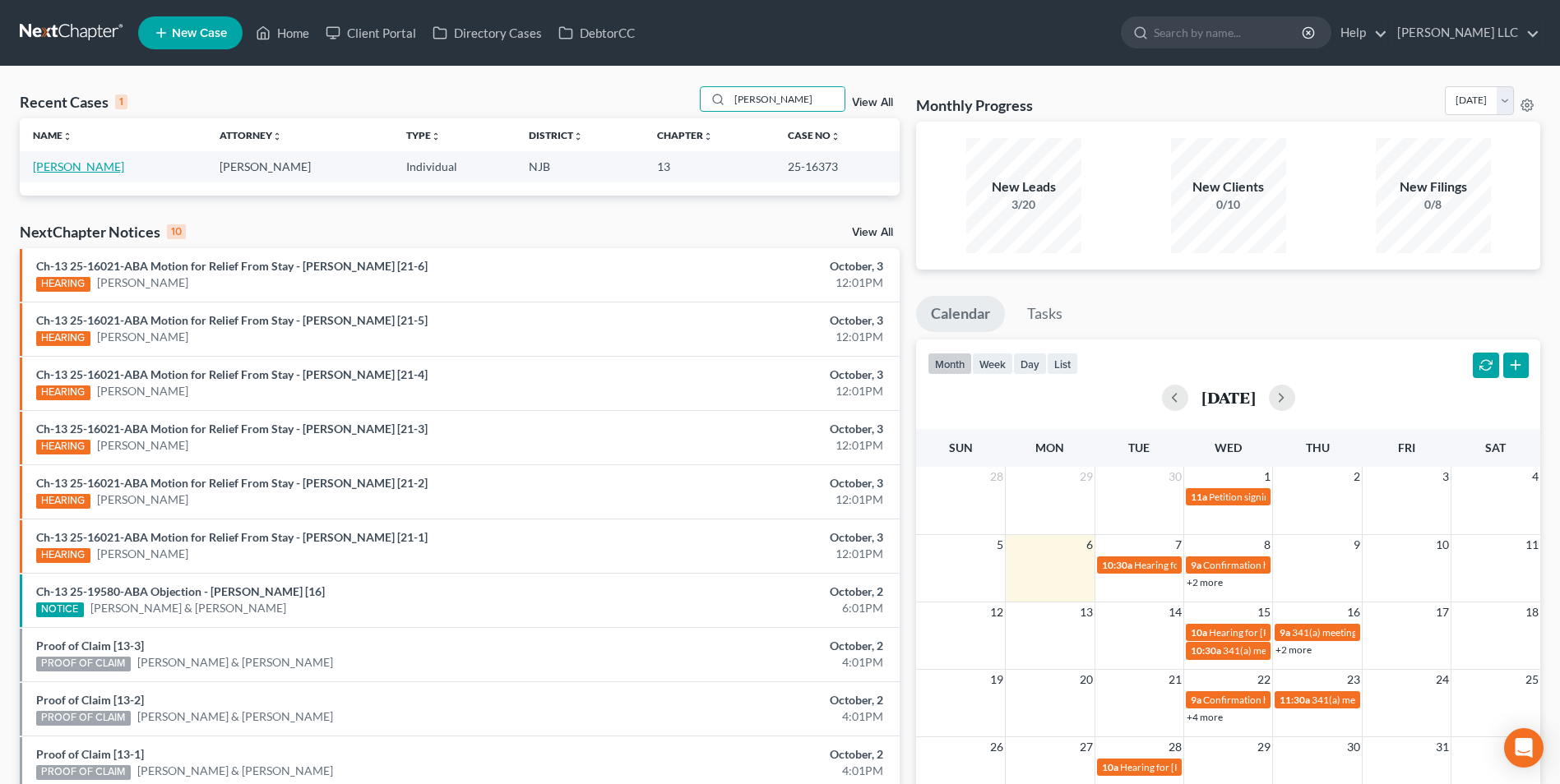
click at [52, 165] on link "[PERSON_NAME]" at bounding box center [78, 166] width 91 height 14
select select "4"
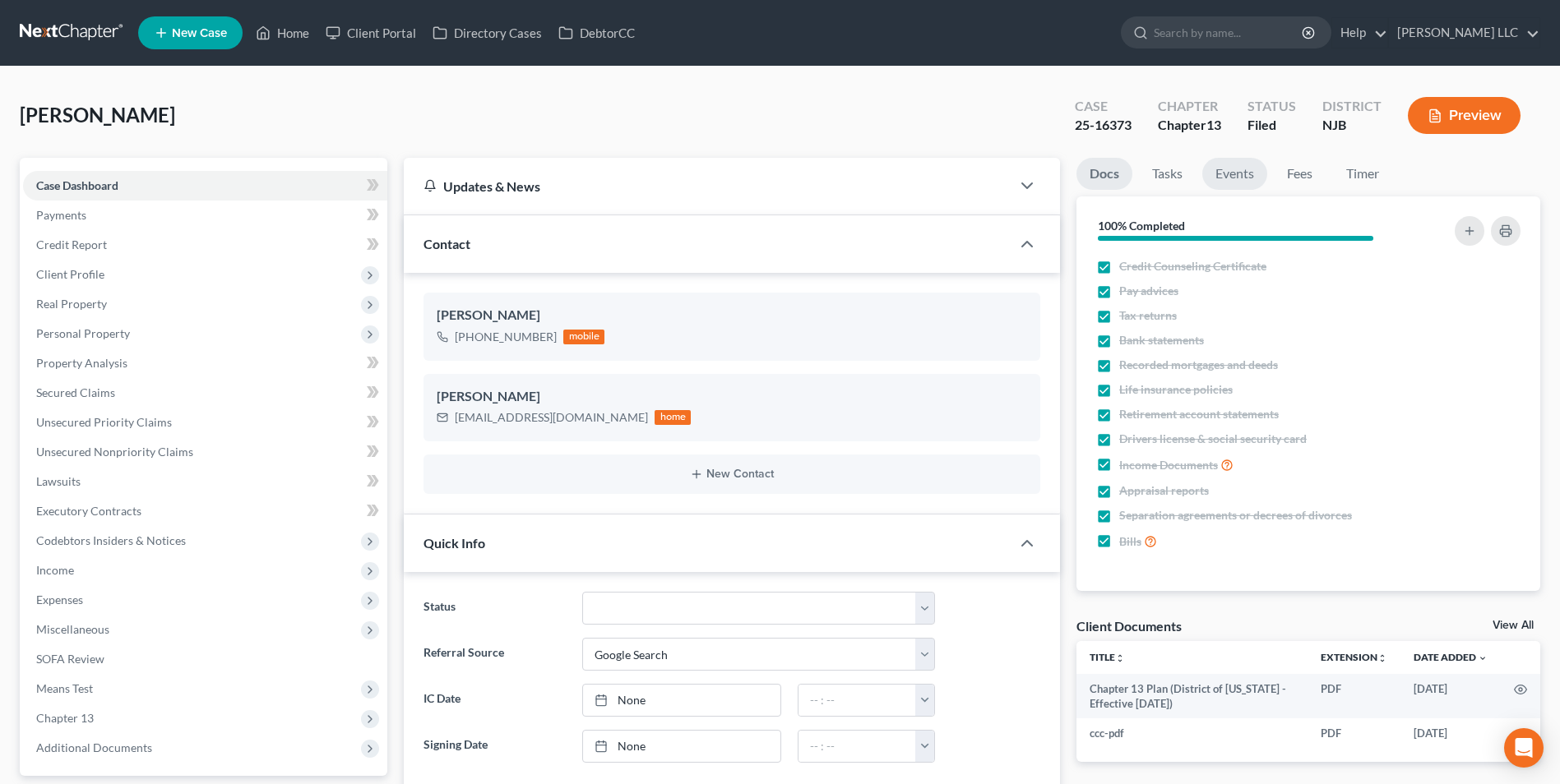
click at [1226, 175] on link "Events" at bounding box center [1235, 174] width 65 height 33
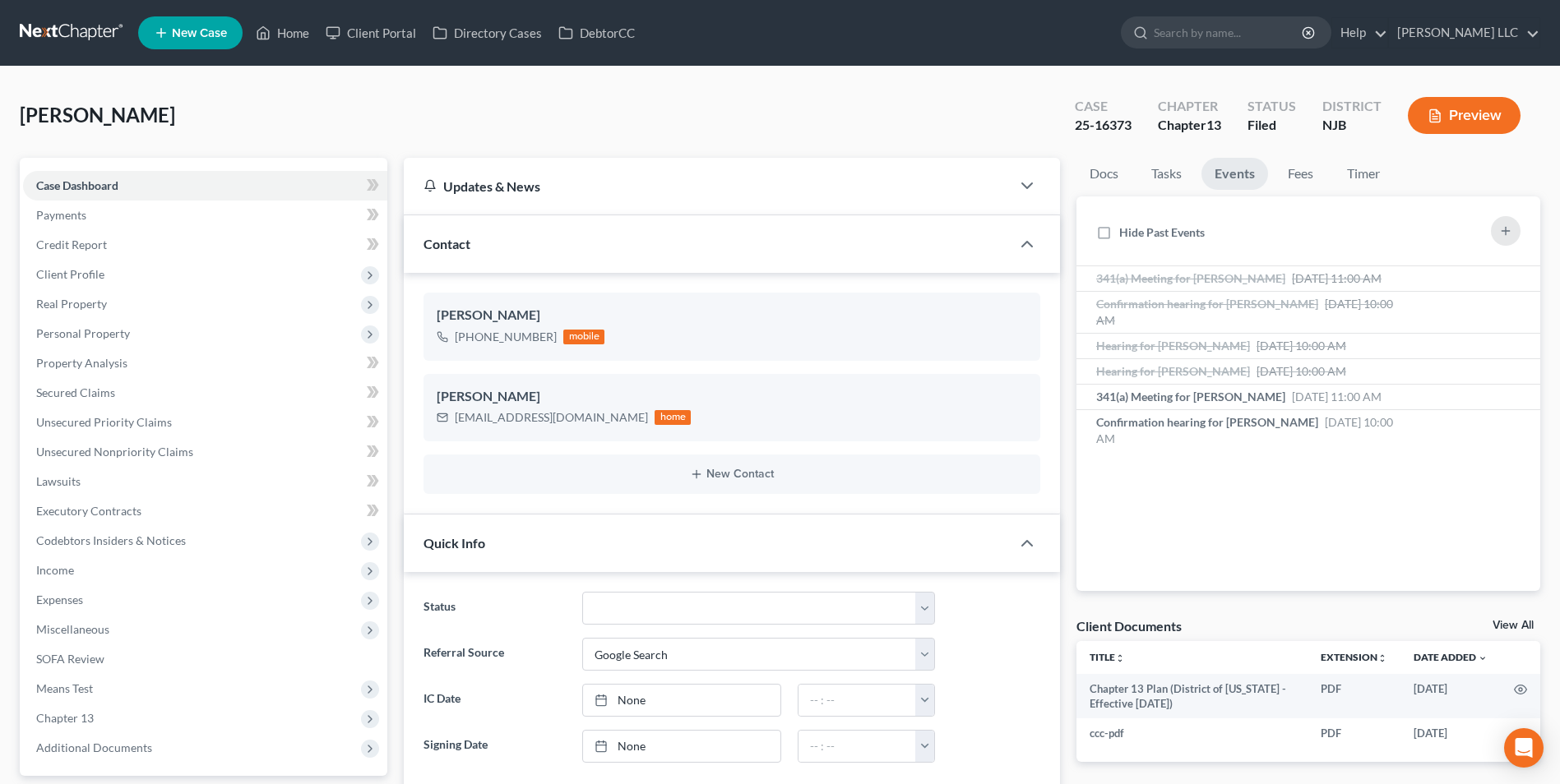
click at [65, 26] on link at bounding box center [72, 33] width 105 height 30
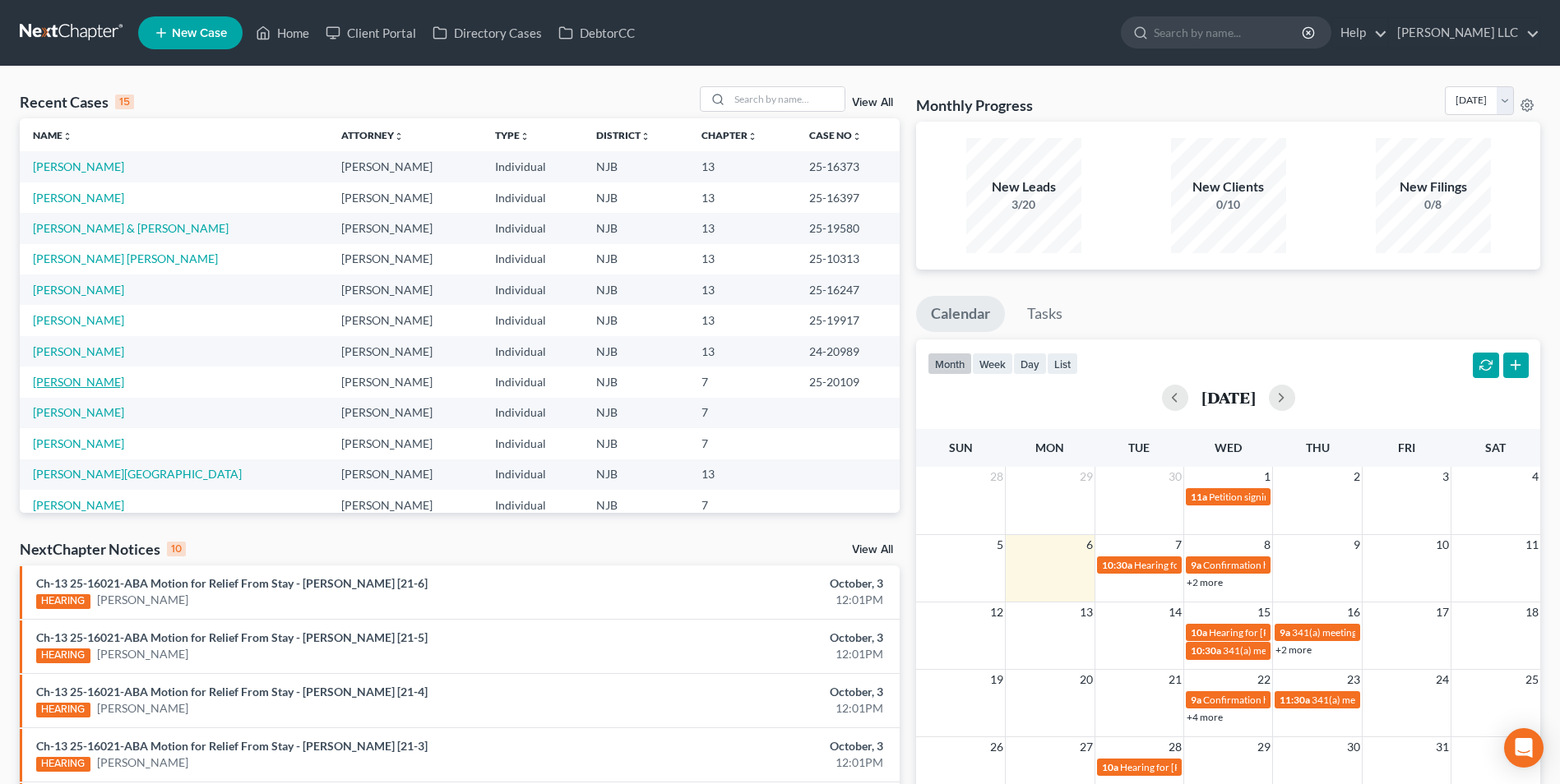
click at [80, 384] on link "[PERSON_NAME]" at bounding box center [78, 382] width 91 height 14
select select "4"
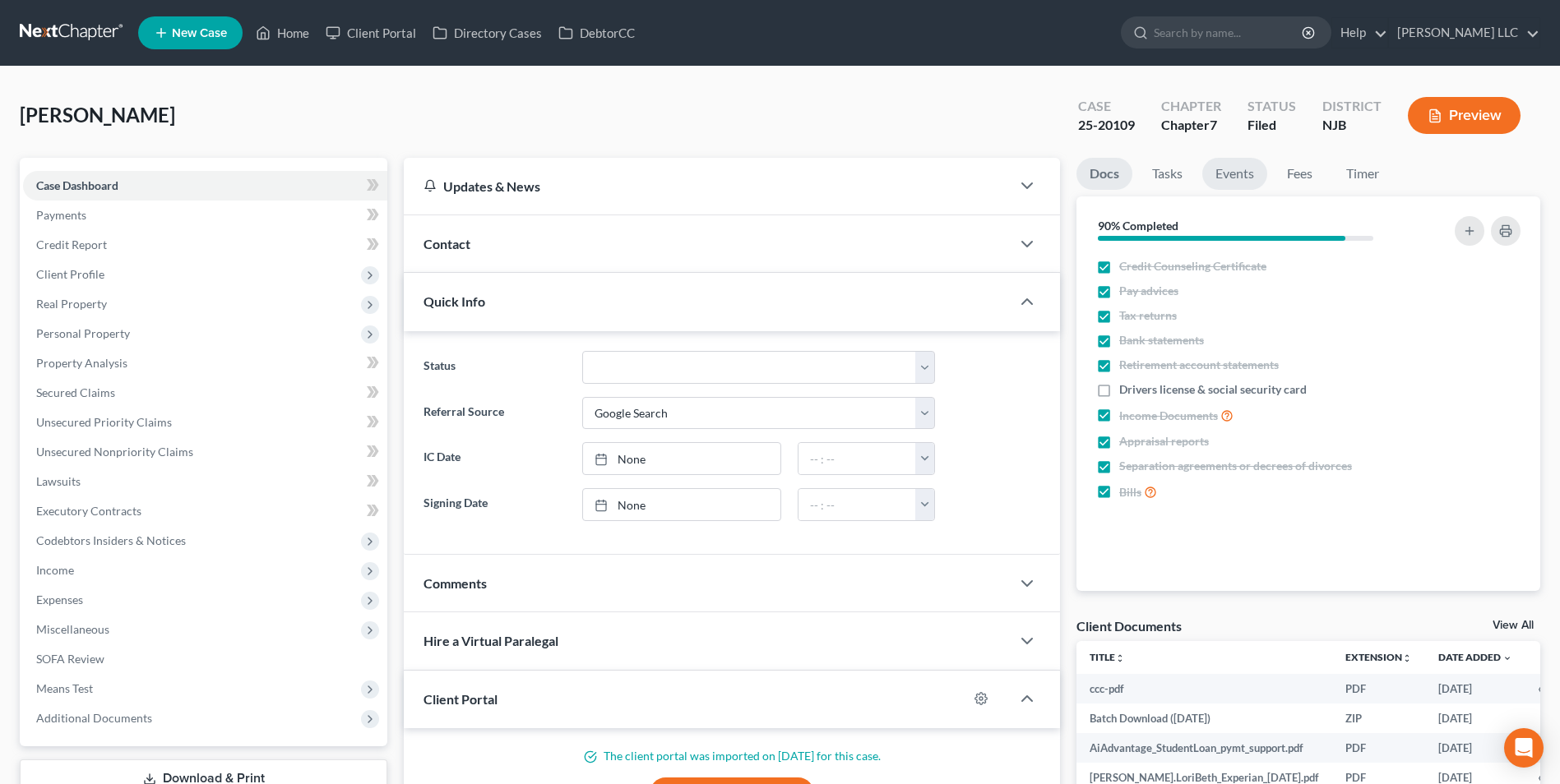
click at [1234, 180] on link "Events" at bounding box center [1235, 174] width 65 height 33
